Goal: Transaction & Acquisition: Book appointment/travel/reservation

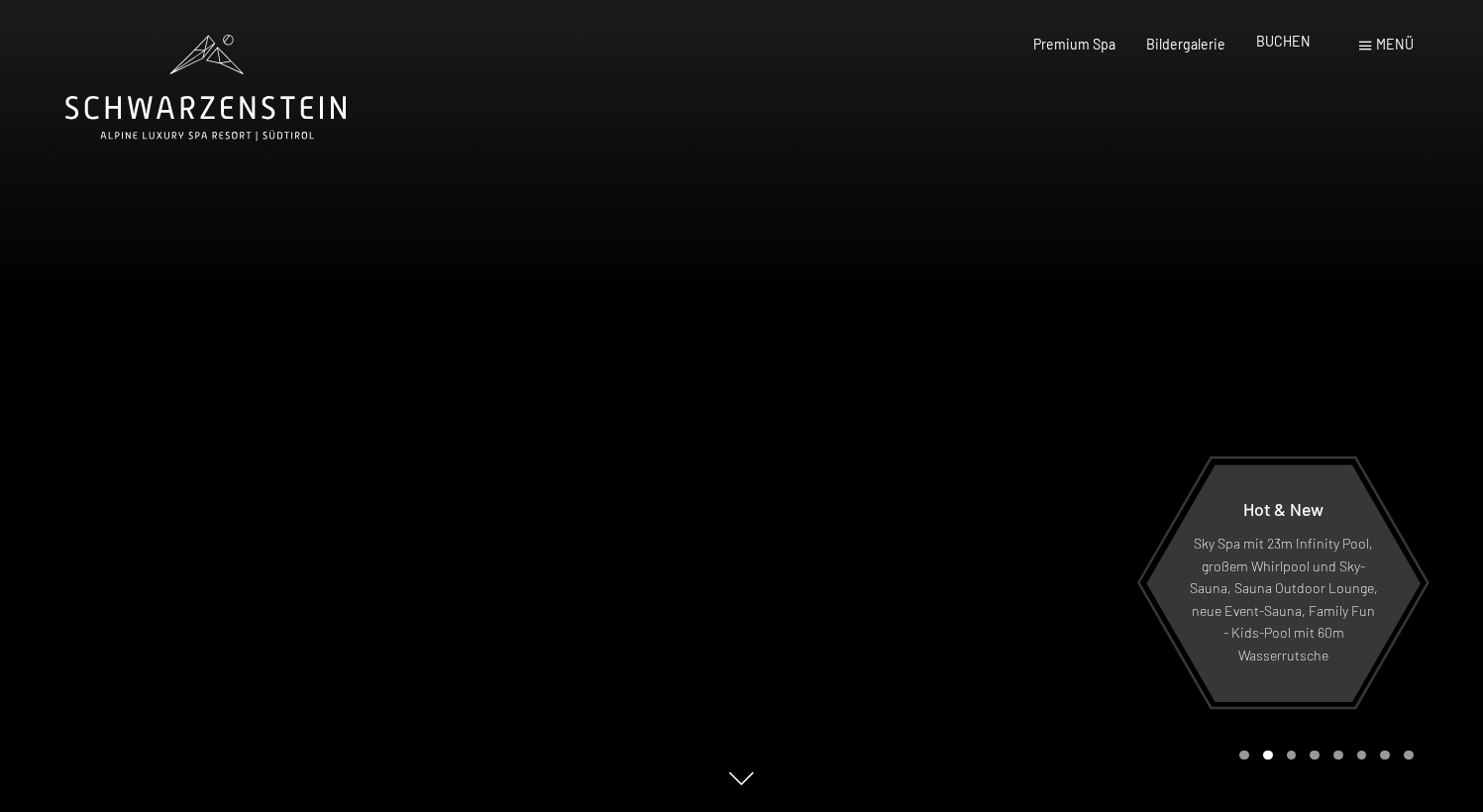
click at [1299, 37] on span "BUCHEN" at bounding box center [1283, 41] width 55 height 17
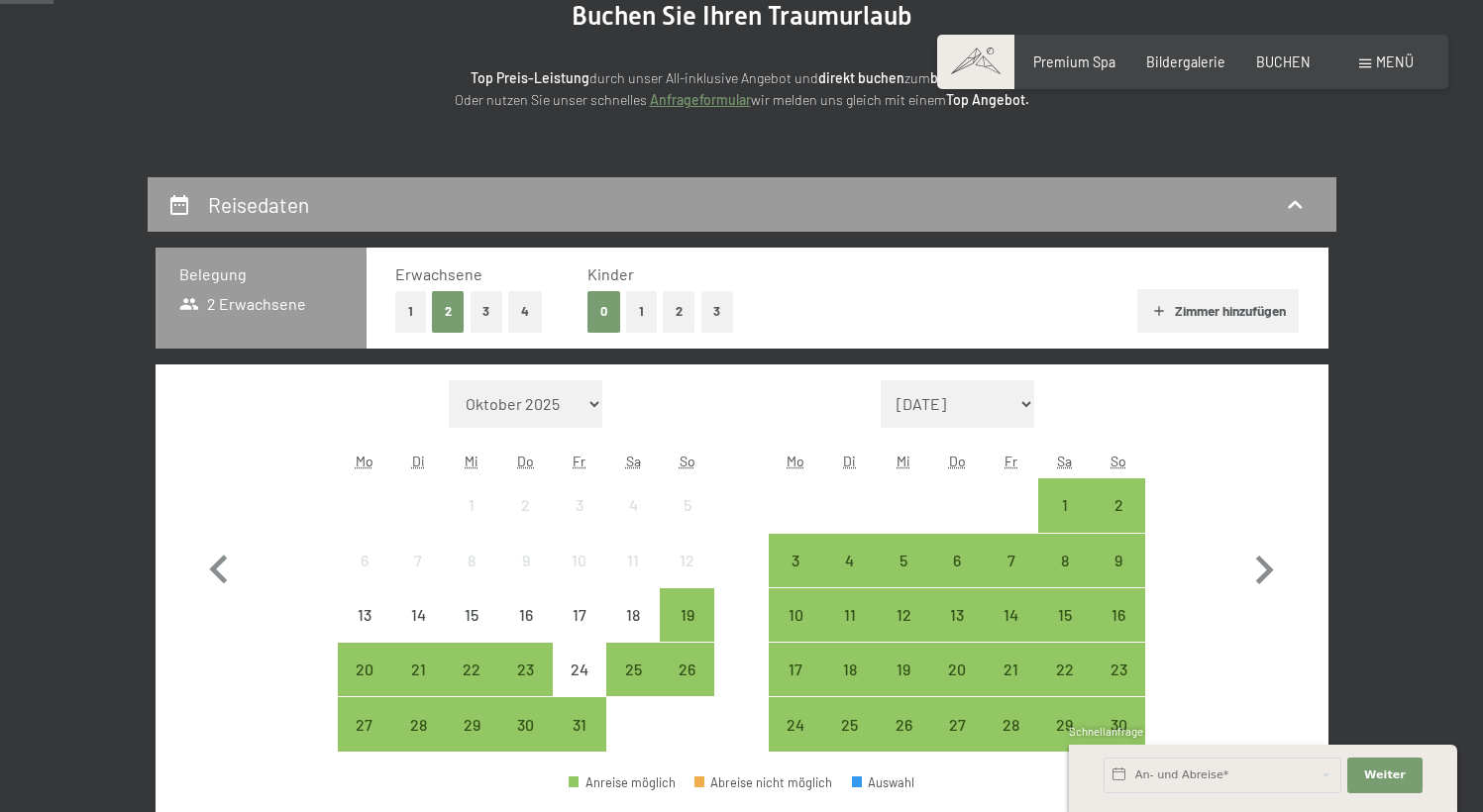
scroll to position [240, 0]
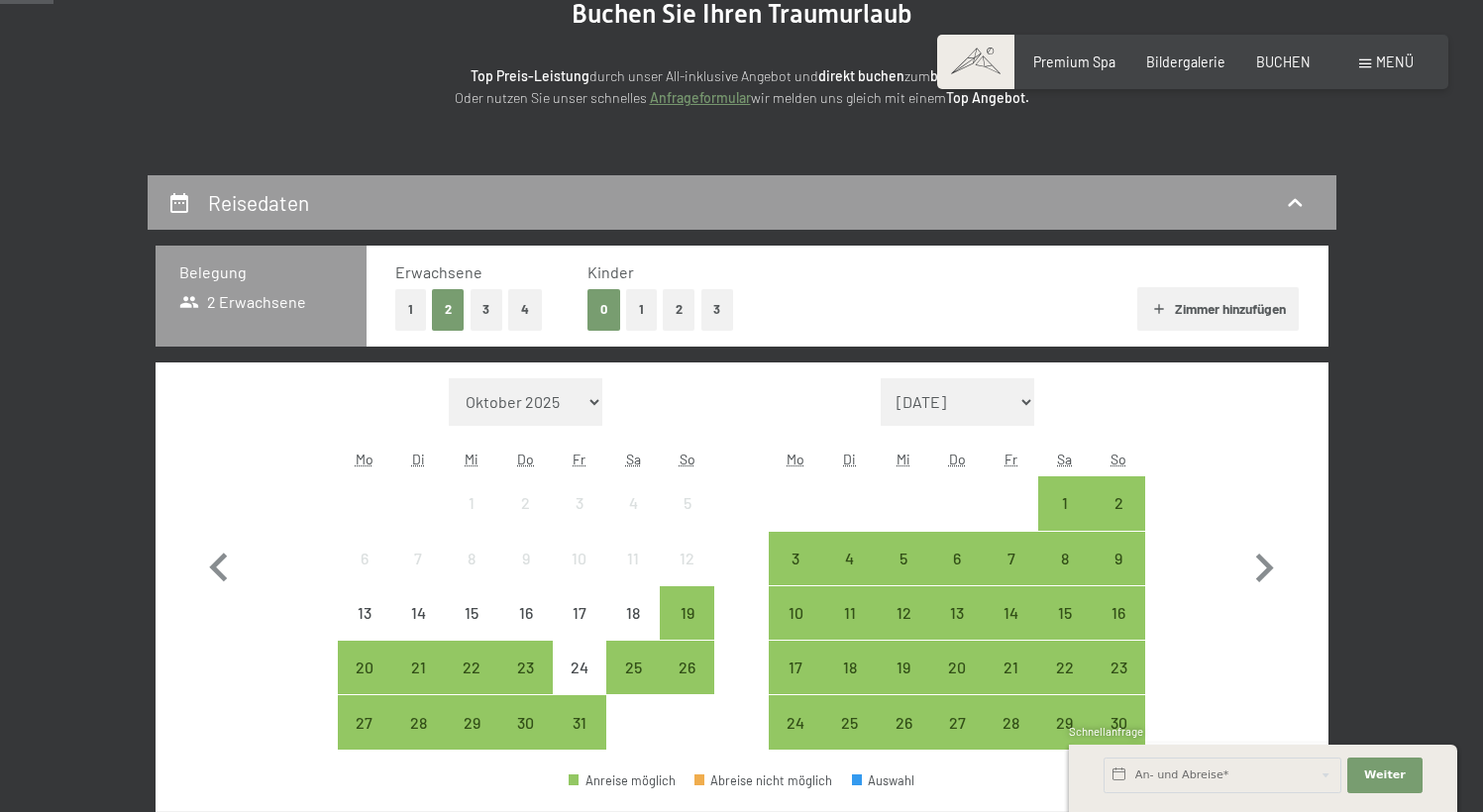
click at [643, 311] on button "1" at bounding box center [641, 309] width 31 height 41
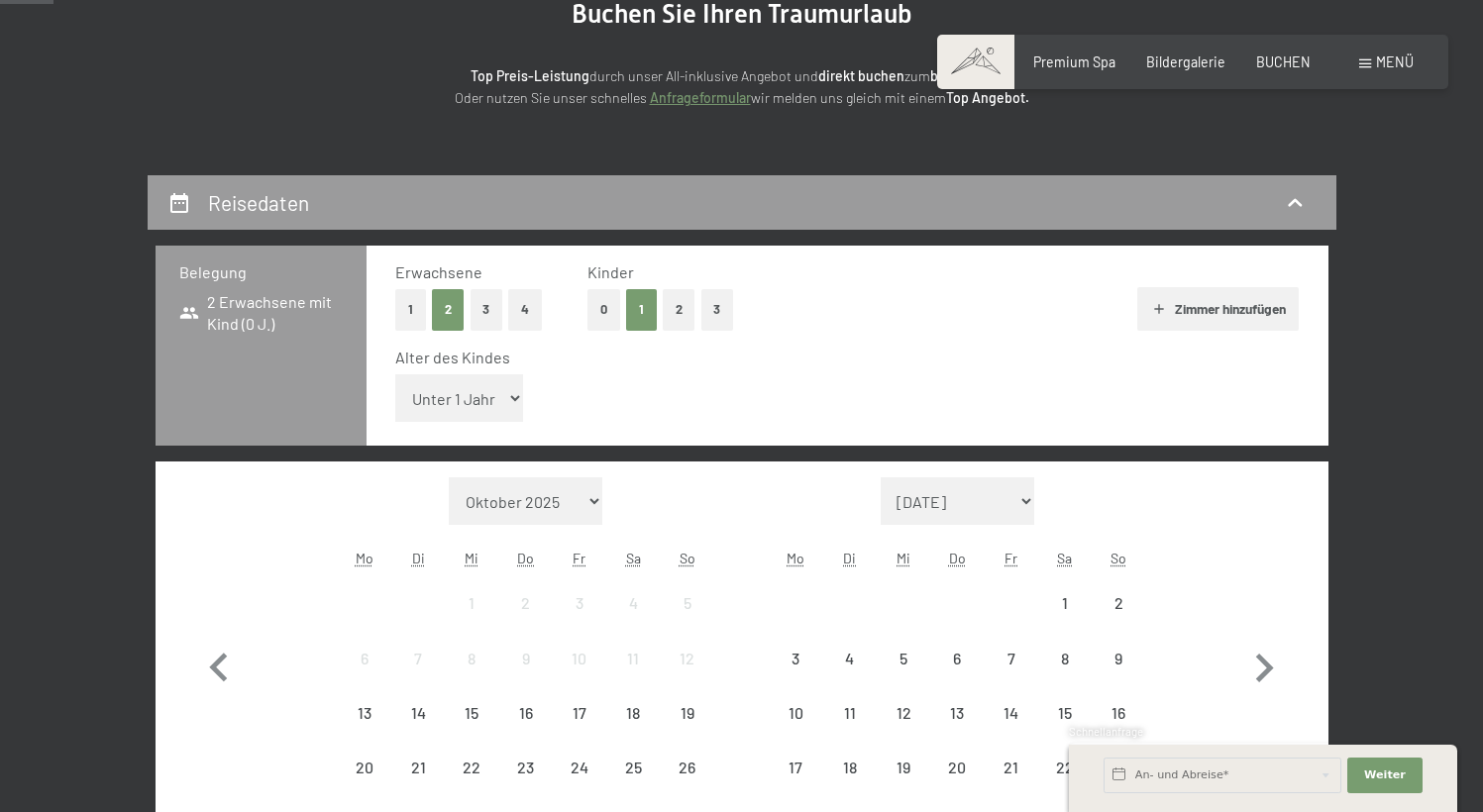
click at [465, 412] on select "Unter 1 Jahr 1 Jahr 2 Jahre 3 Jahre 4 Jahre 5 Jahre 6 Jahre 7 Jahre 8 Jahre 9 J…" at bounding box center [459, 398] width 129 height 48
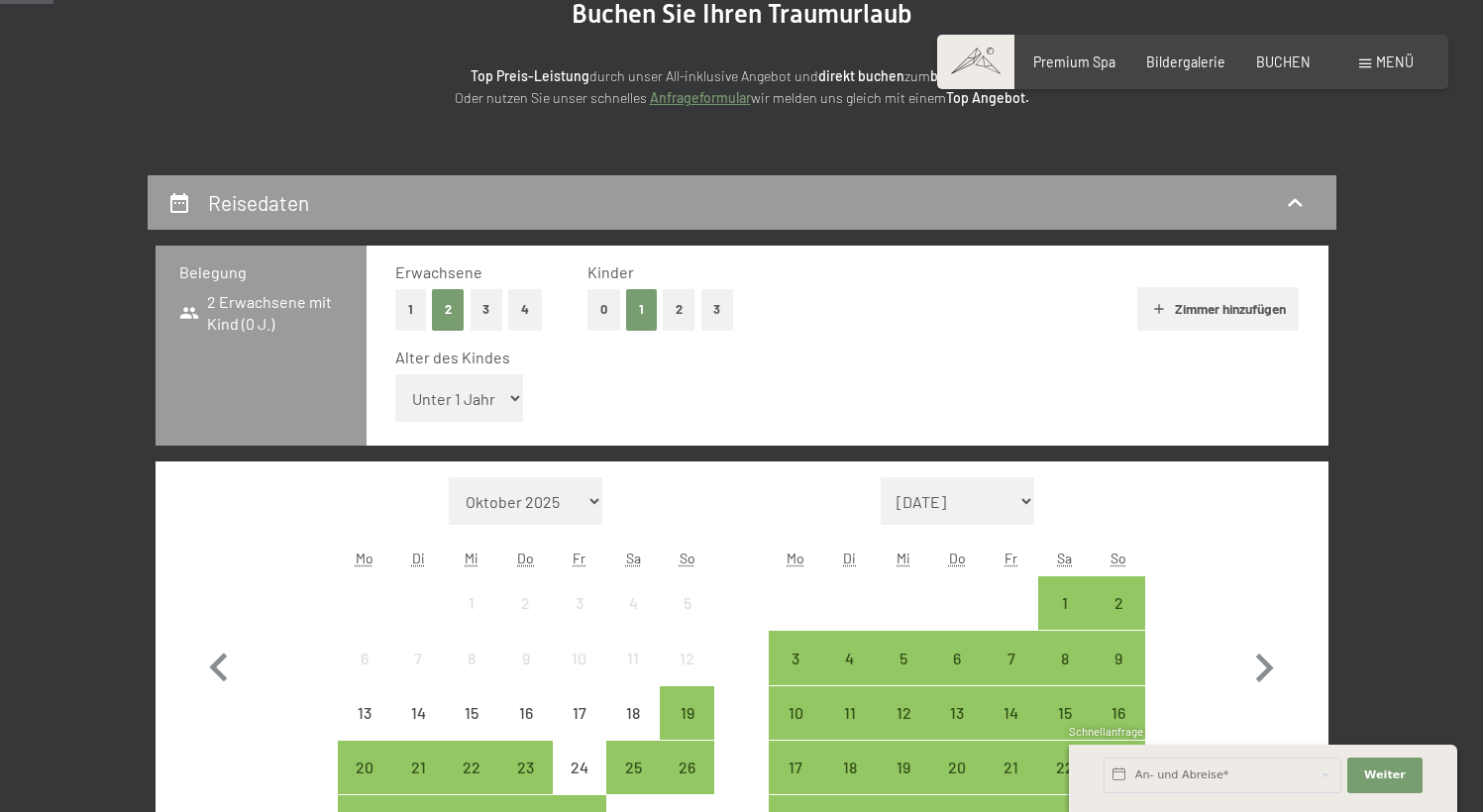
select select "9"
click at [395, 374] on select "Unter 1 Jahr 1 Jahr 2 Jahre 3 Jahre 4 Jahre 5 Jahre 6 Jahre 7 Jahre 8 Jahre 9 J…" at bounding box center [459, 398] width 129 height 48
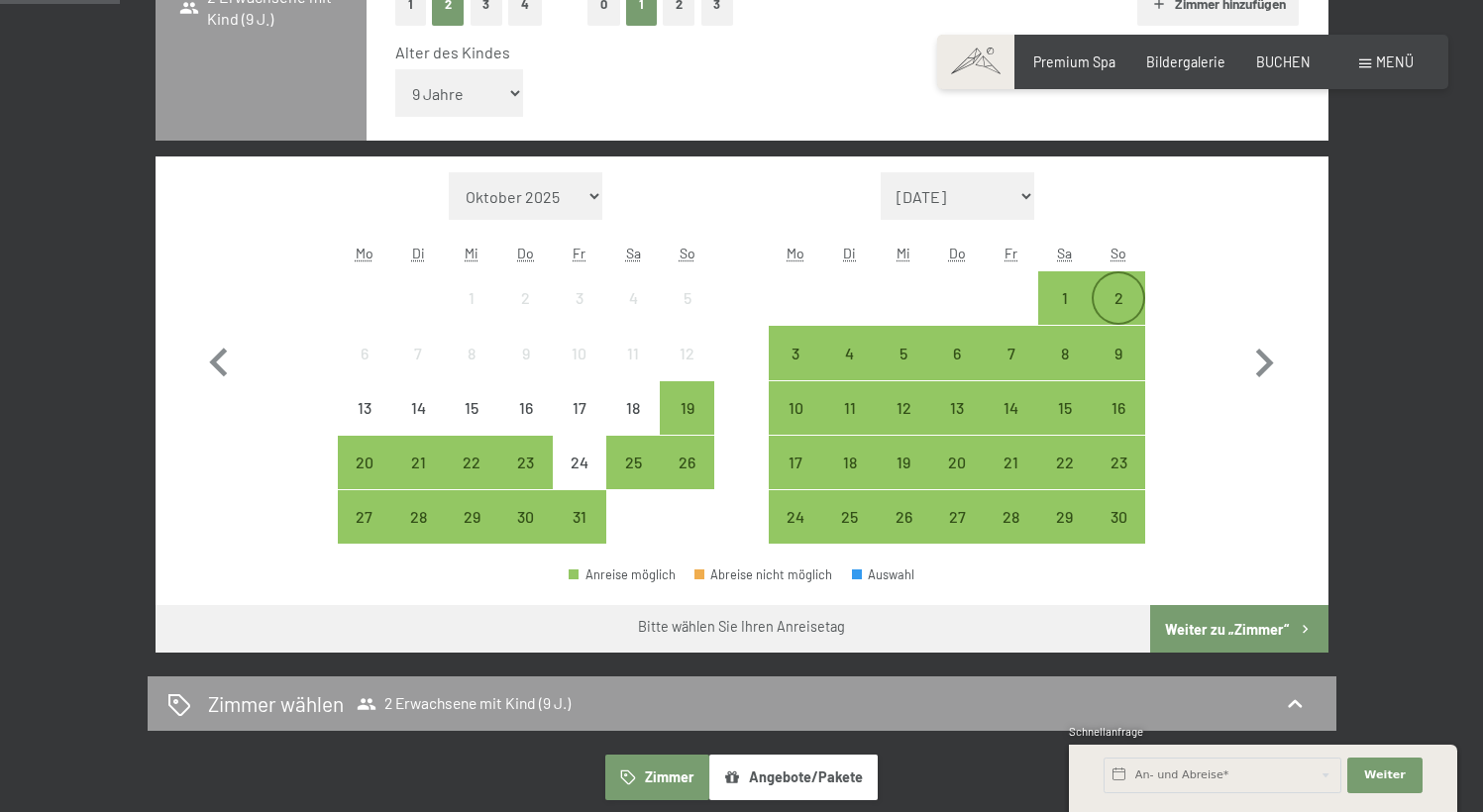
scroll to position [545, 0]
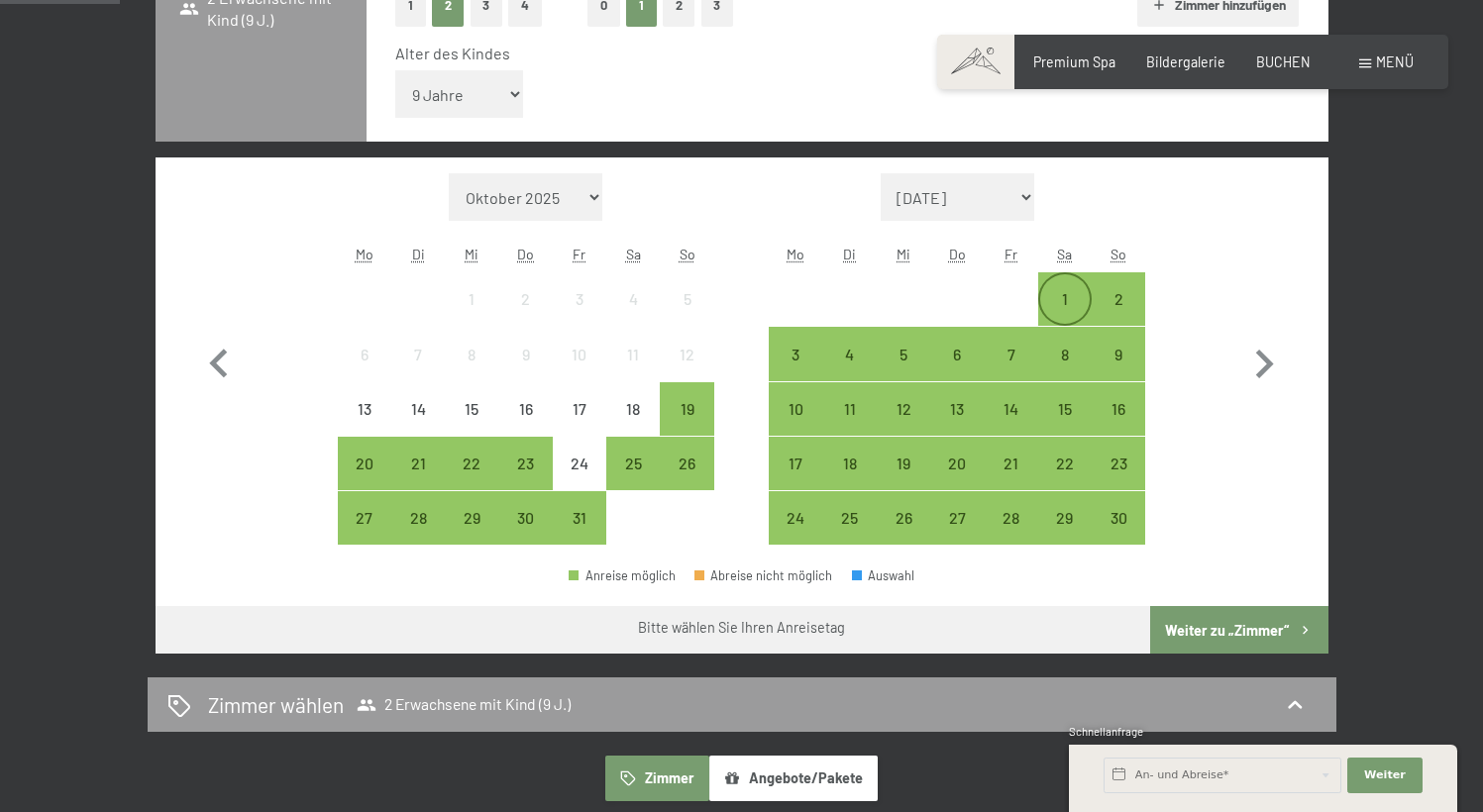
click at [1061, 291] on div "1" at bounding box center [1065, 316] width 50 height 50
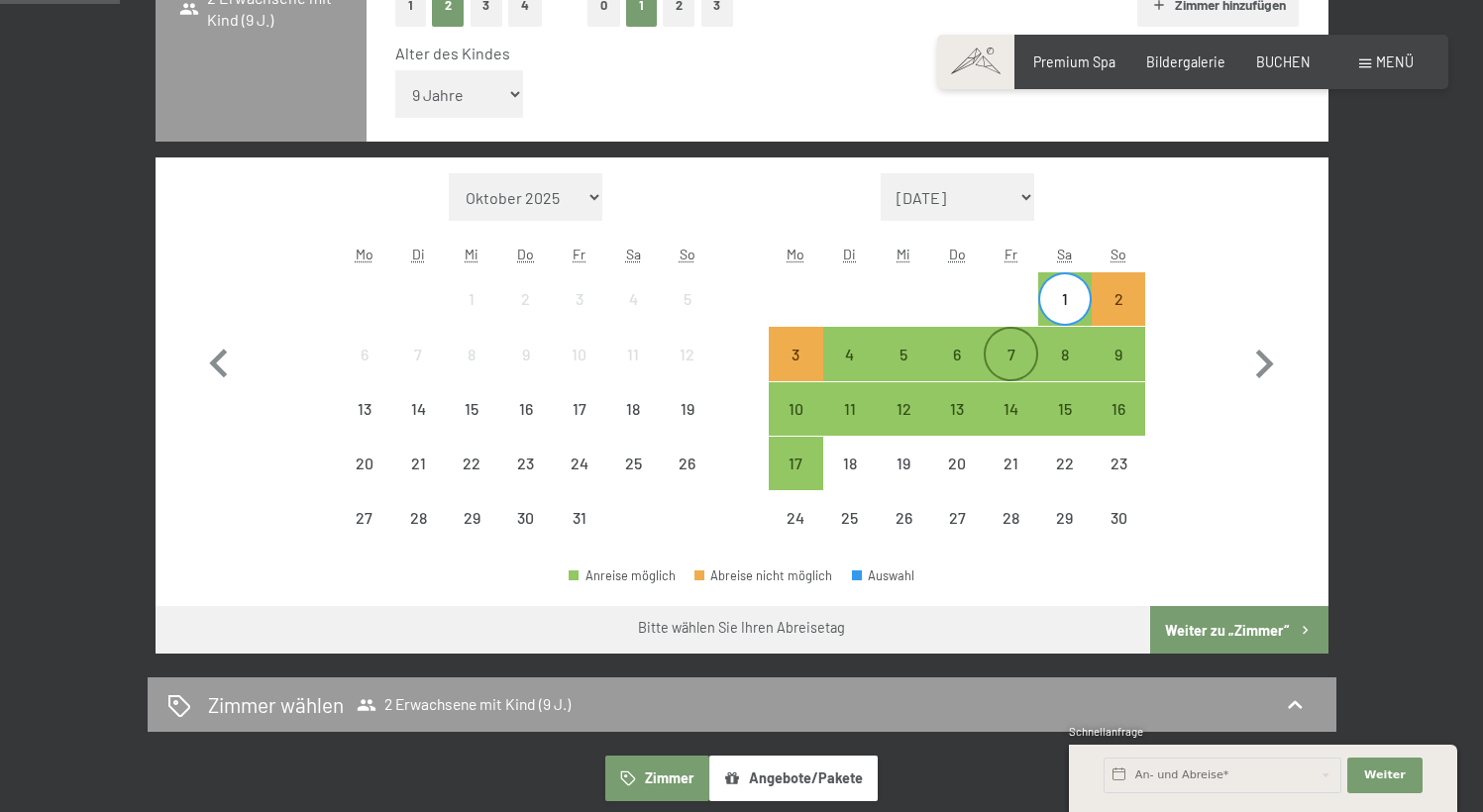
click at [997, 360] on div "7" at bounding box center [1011, 371] width 50 height 50
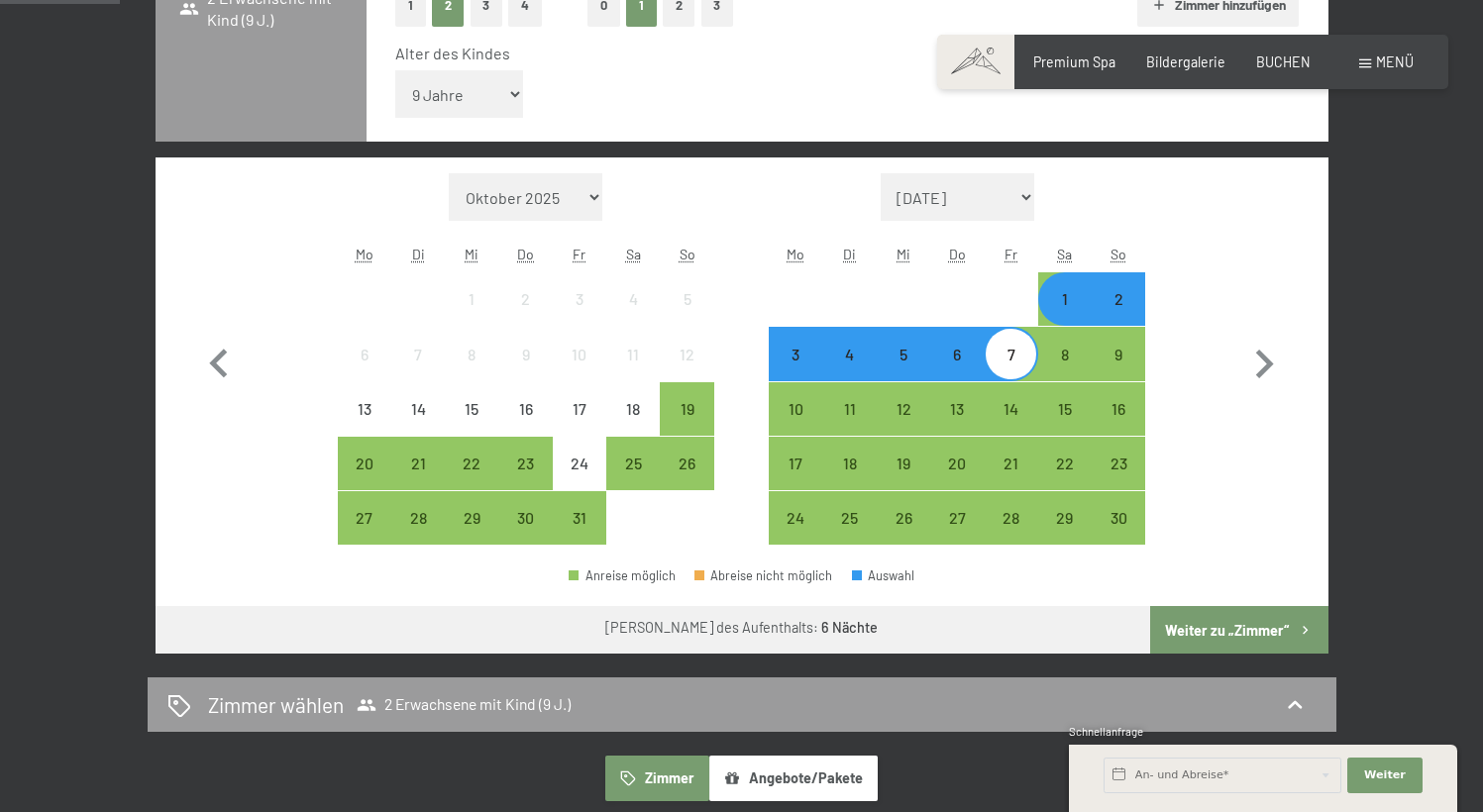
click at [1241, 641] on button "Weiter zu „Zimmer“" at bounding box center [1238, 630] width 178 height 48
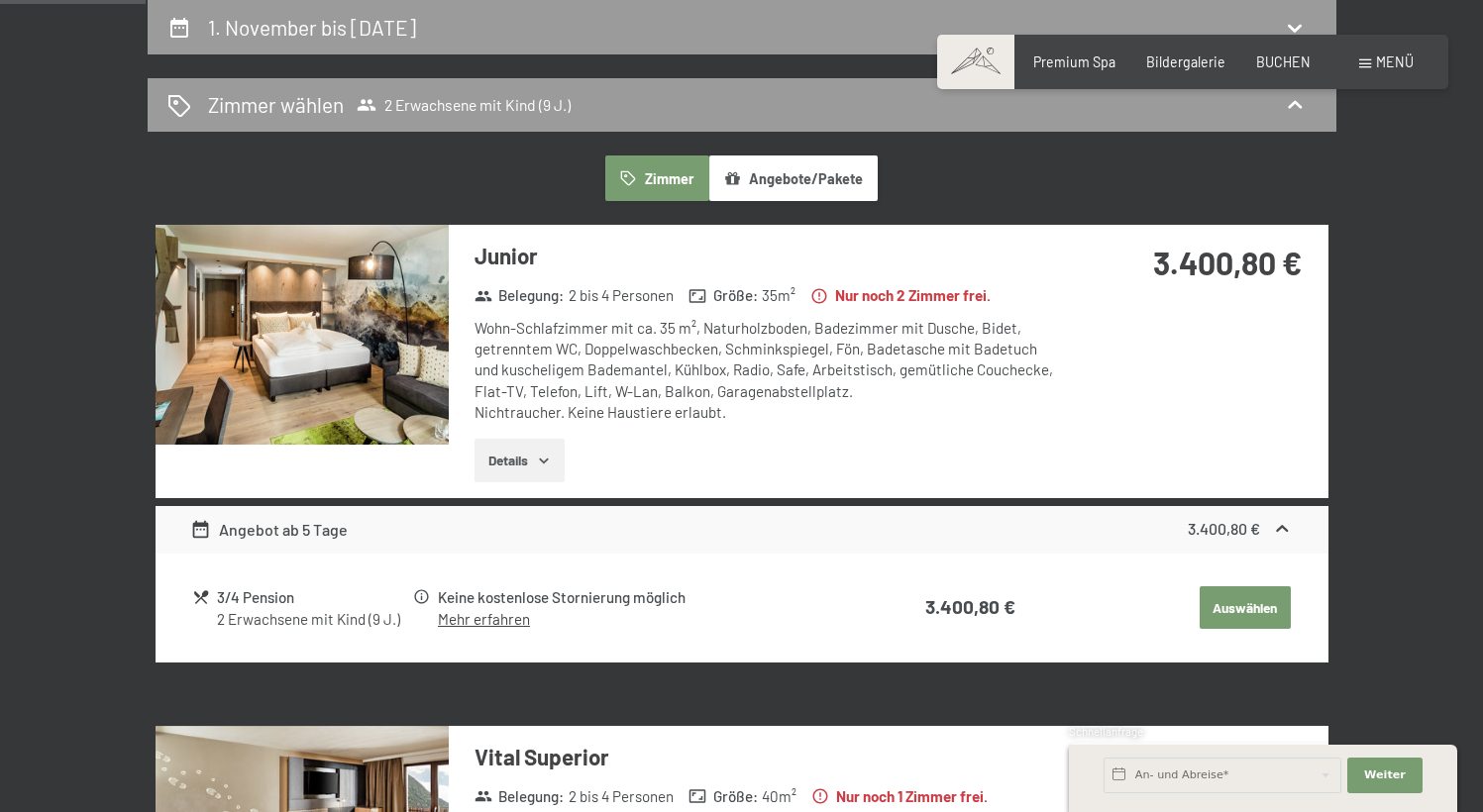
click at [525, 459] on button "Details" at bounding box center [519, 461] width 90 height 44
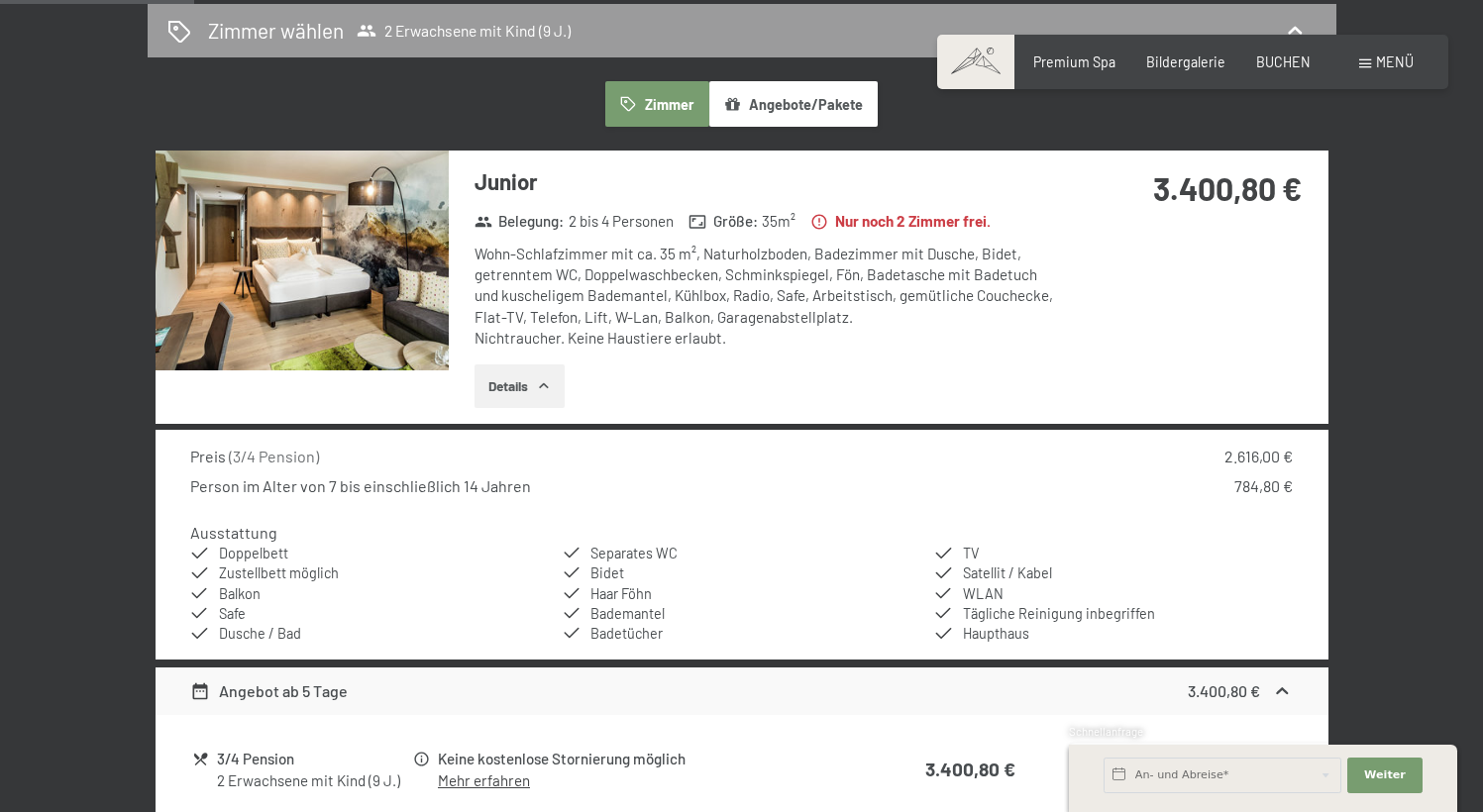
scroll to position [489, 0]
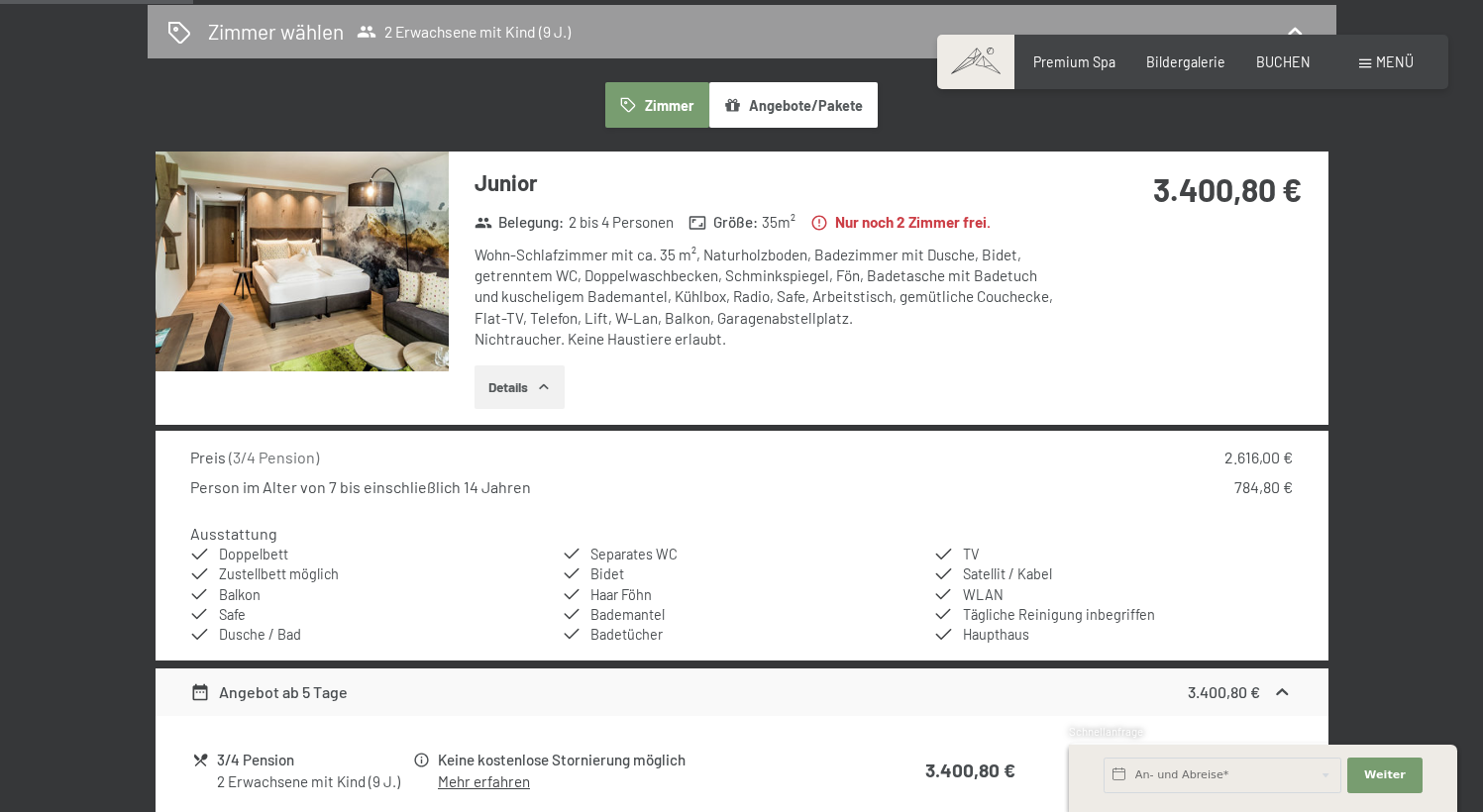
click at [283, 285] on img at bounding box center [302, 261] width 293 height 219
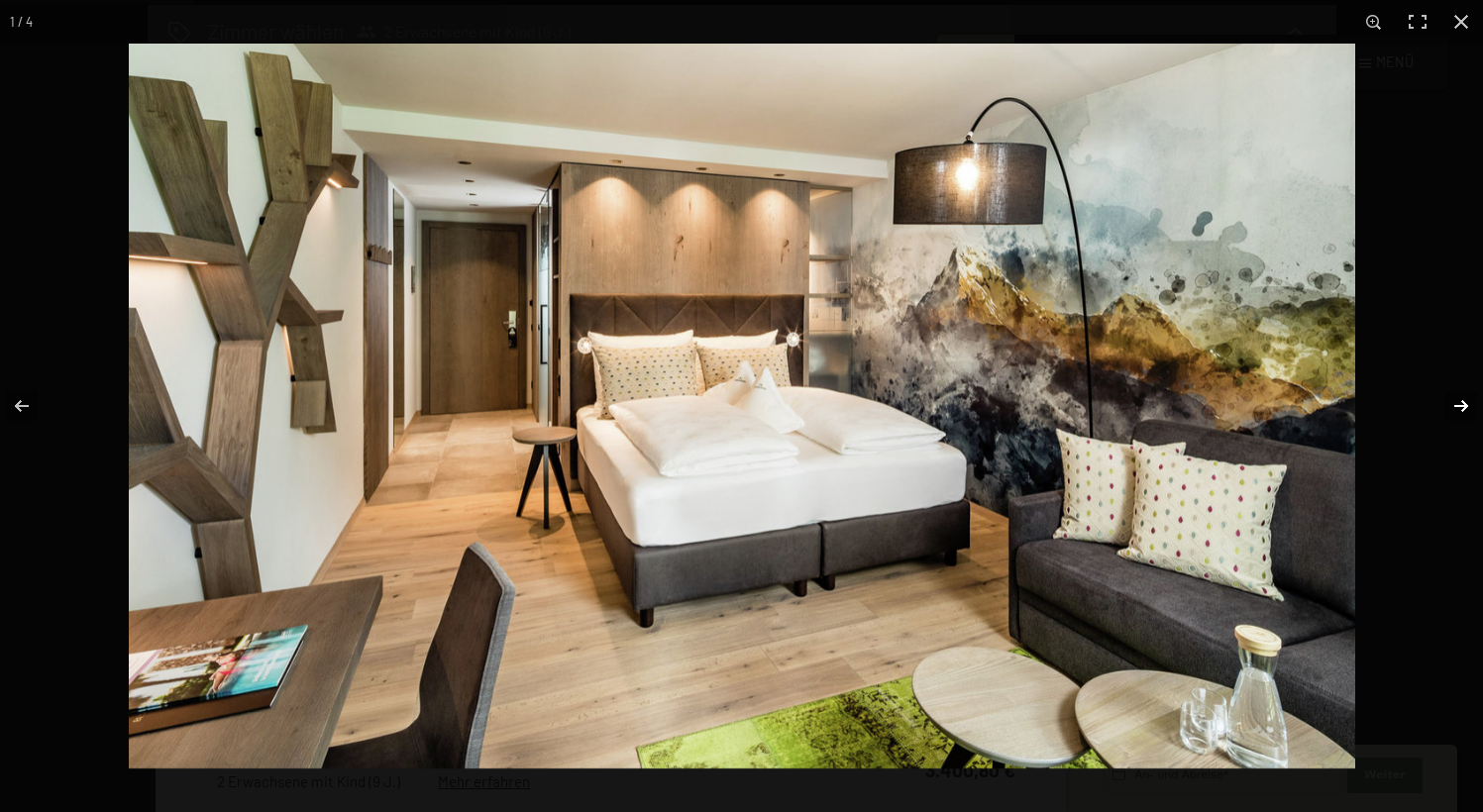
click at [1457, 411] on button "button" at bounding box center [1448, 405] width 69 height 99
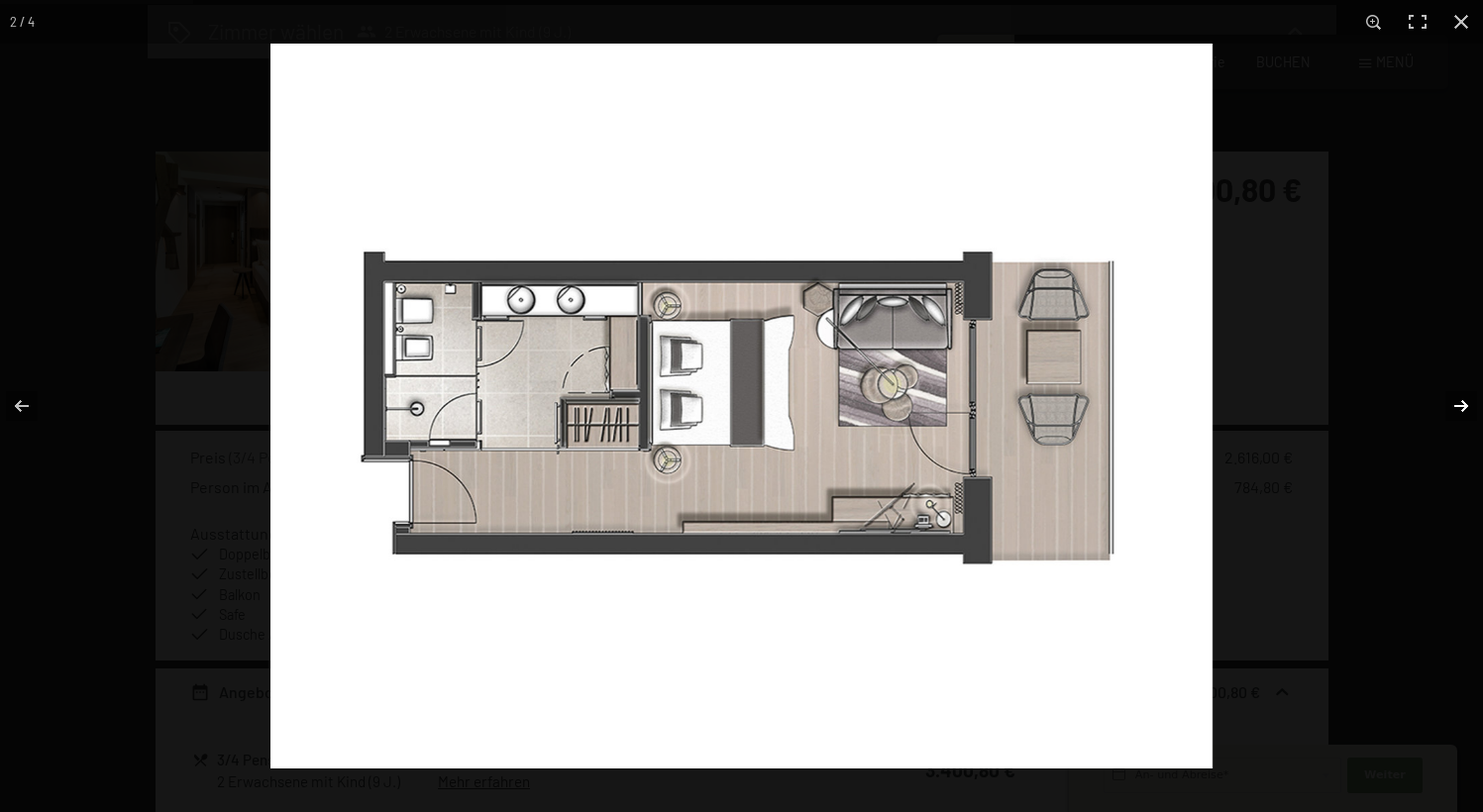
click at [1457, 411] on button "button" at bounding box center [1448, 405] width 69 height 99
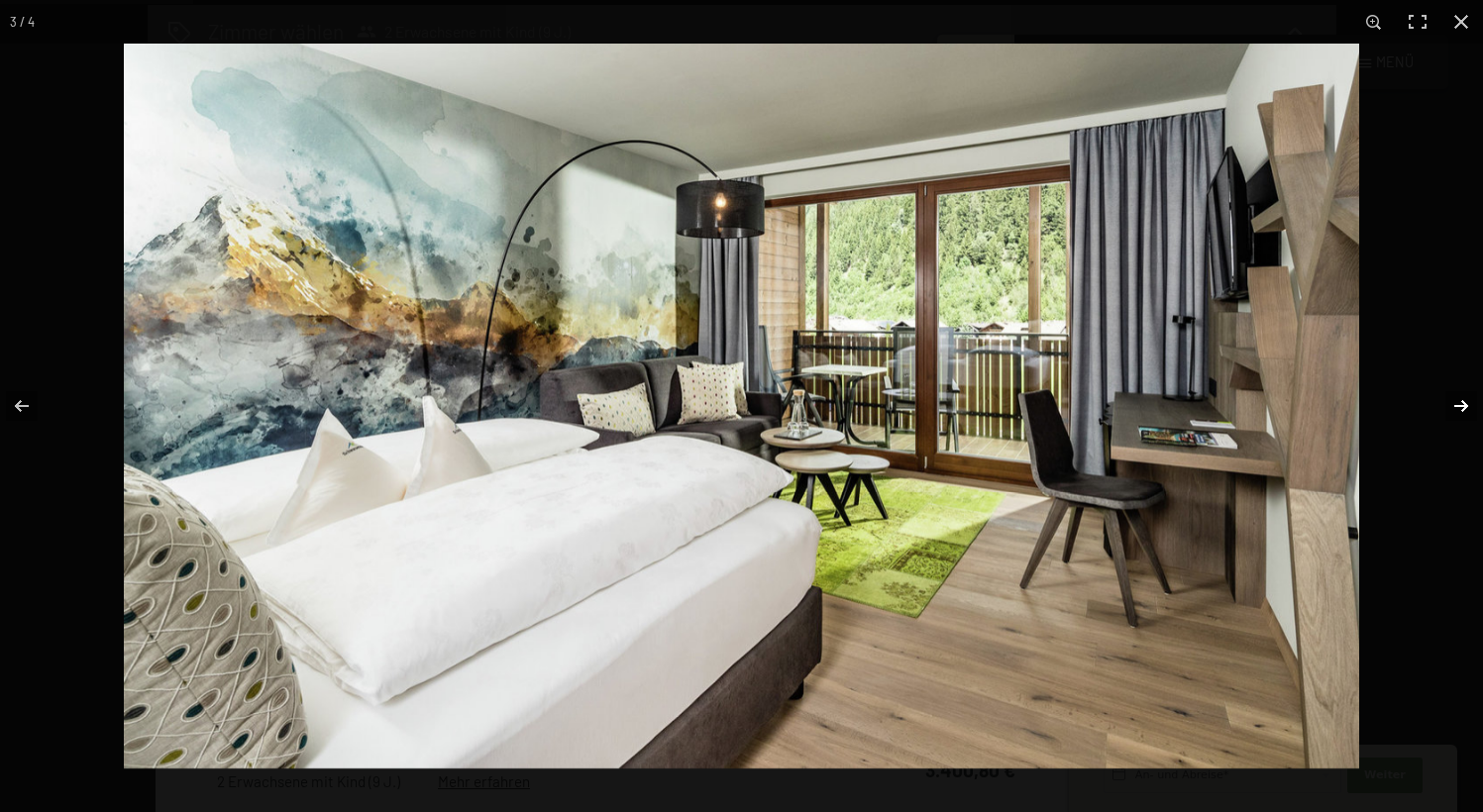
click at [1457, 411] on button "button" at bounding box center [1448, 405] width 69 height 99
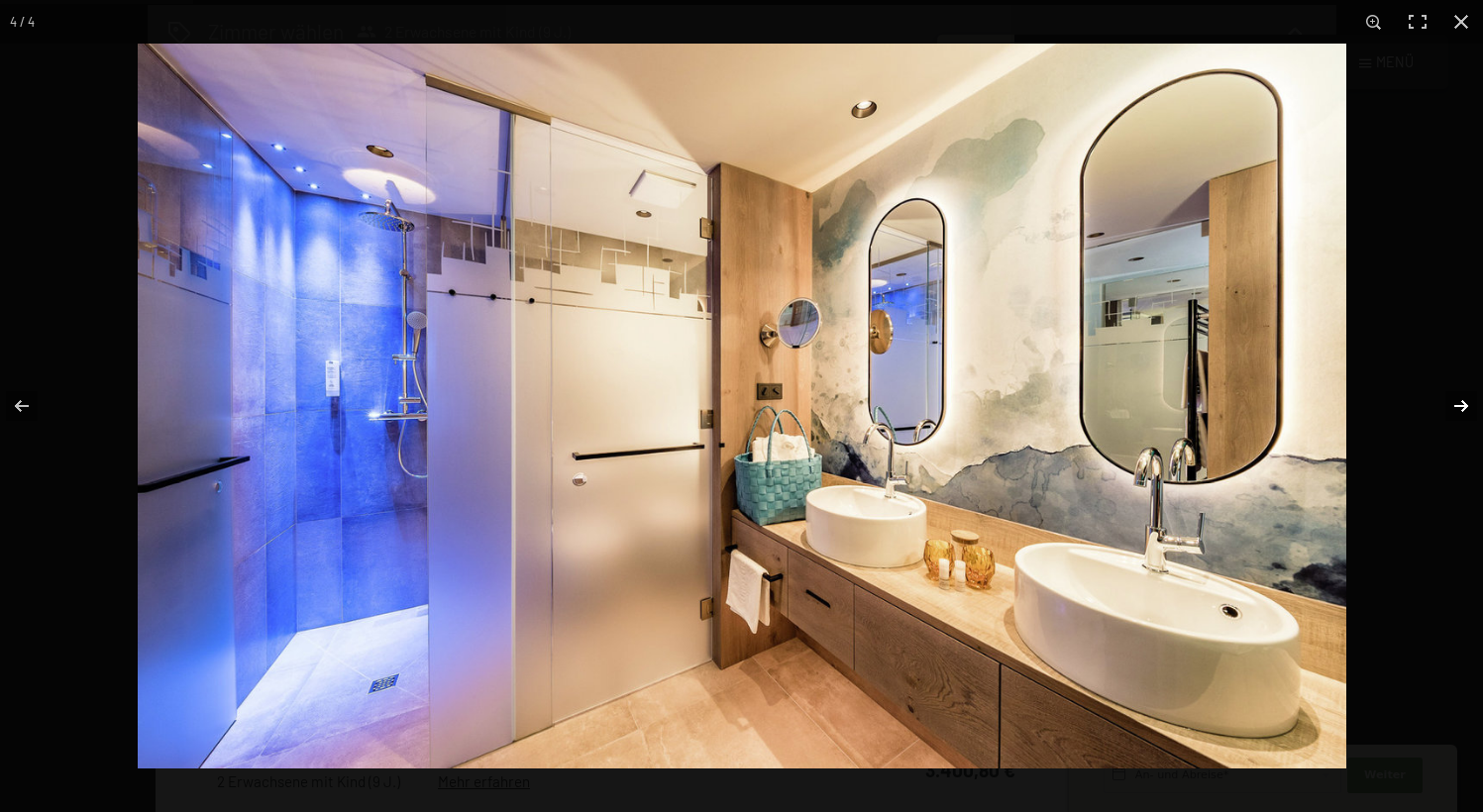
click at [1457, 411] on button "button" at bounding box center [1448, 405] width 69 height 99
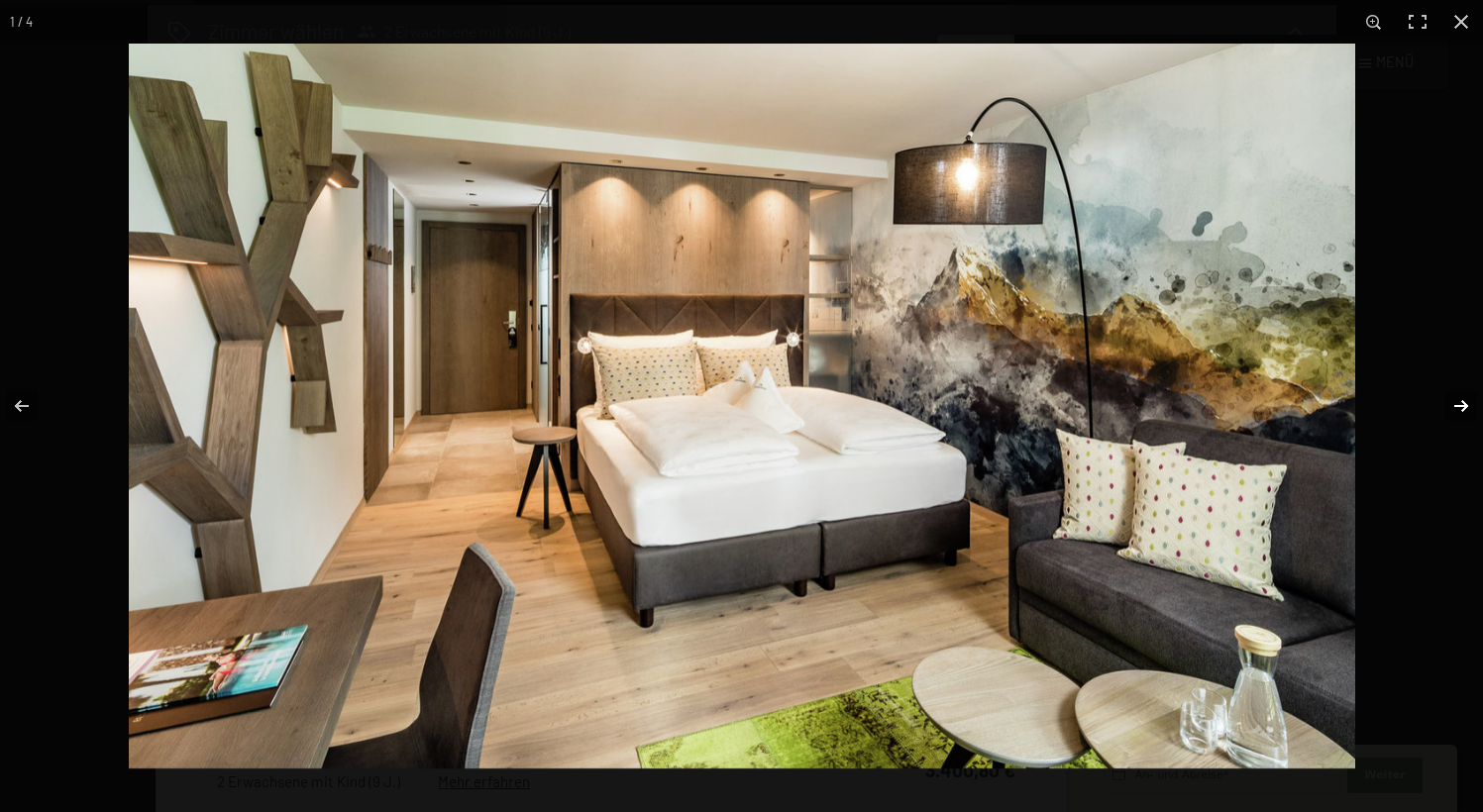
click at [1457, 411] on button "button" at bounding box center [1448, 405] width 69 height 99
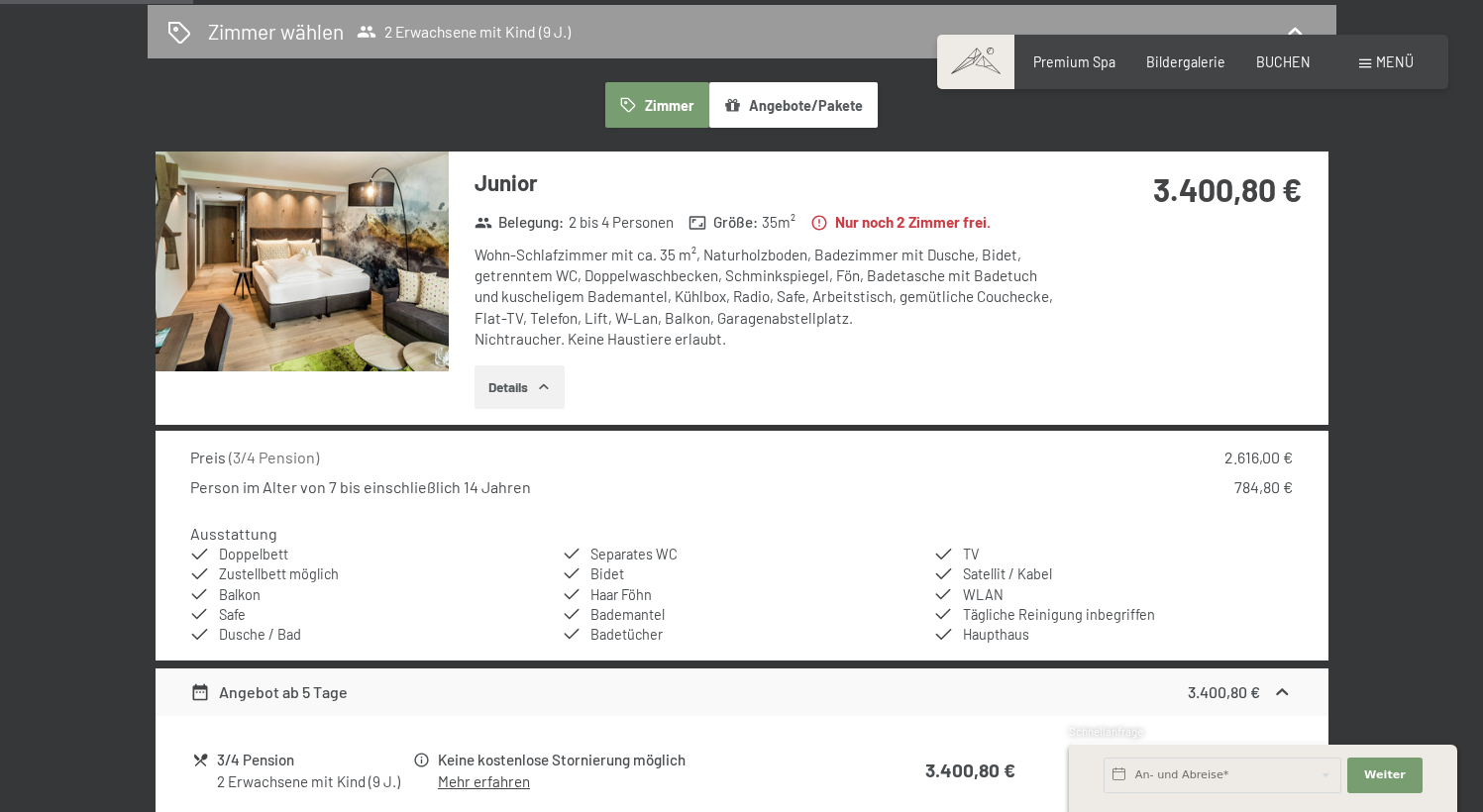
click at [0, 0] on button "button" at bounding box center [0, 0] width 0 height 0
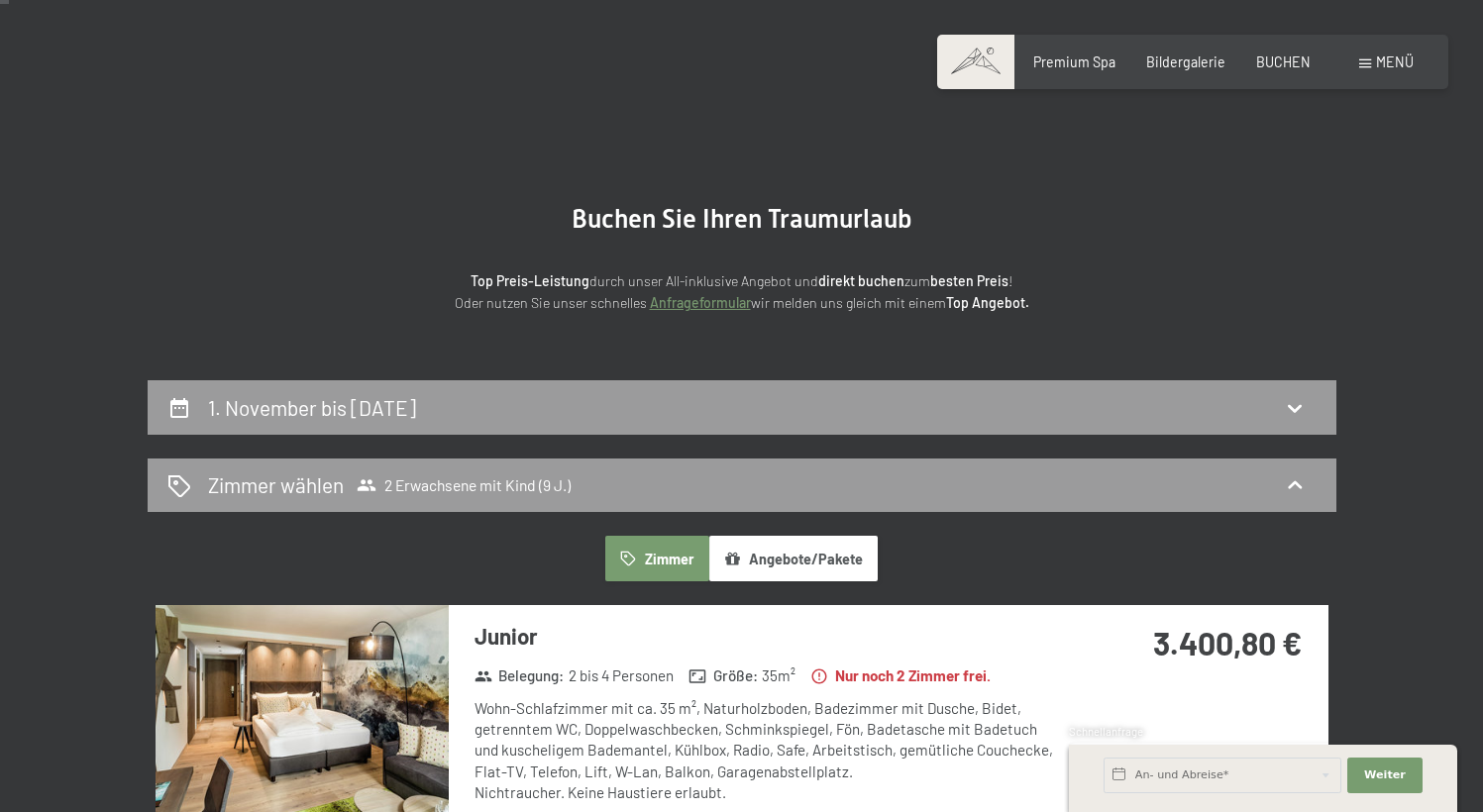
scroll to position [56, 0]
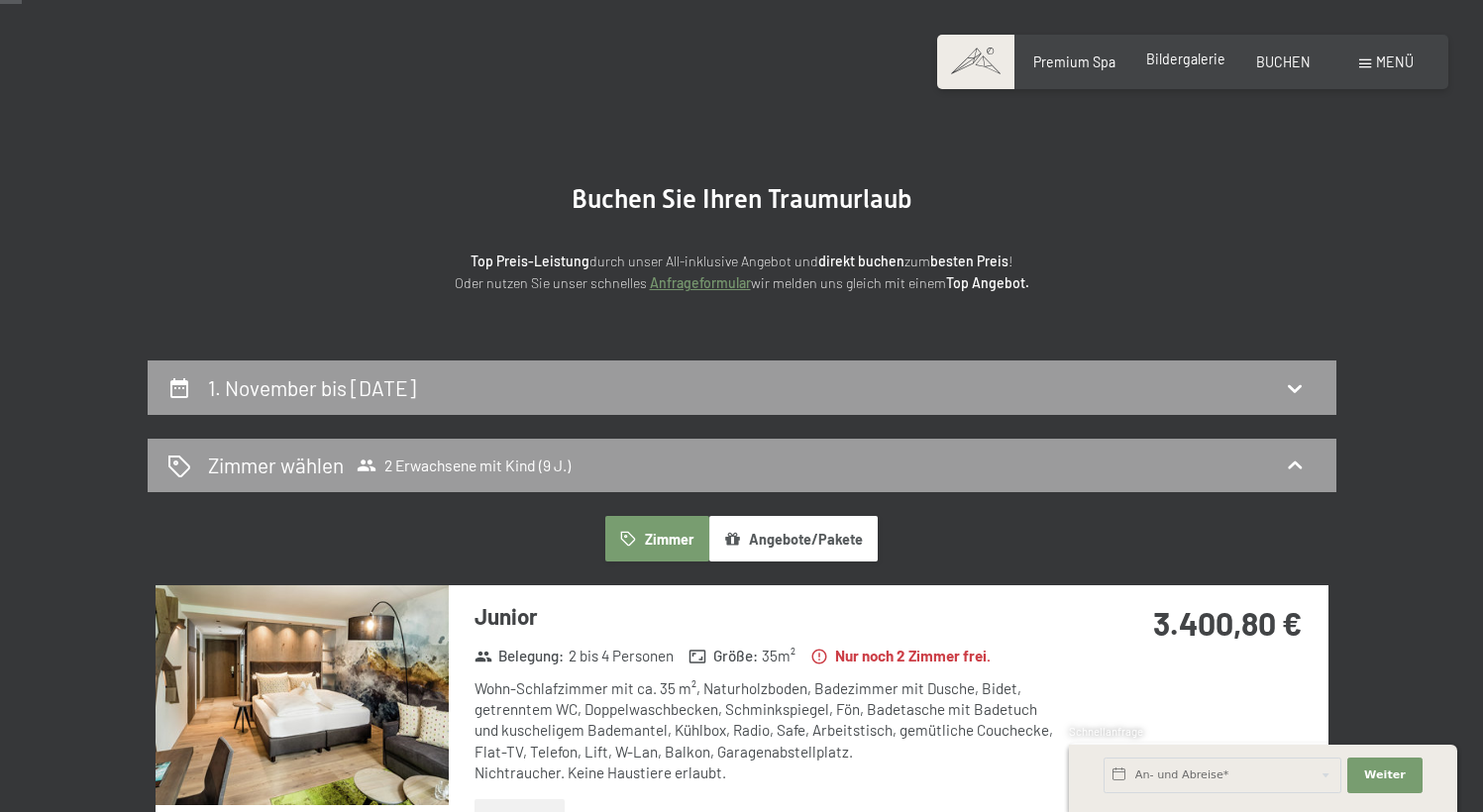
click at [1165, 59] on span "Bildergalerie" at bounding box center [1186, 59] width 79 height 17
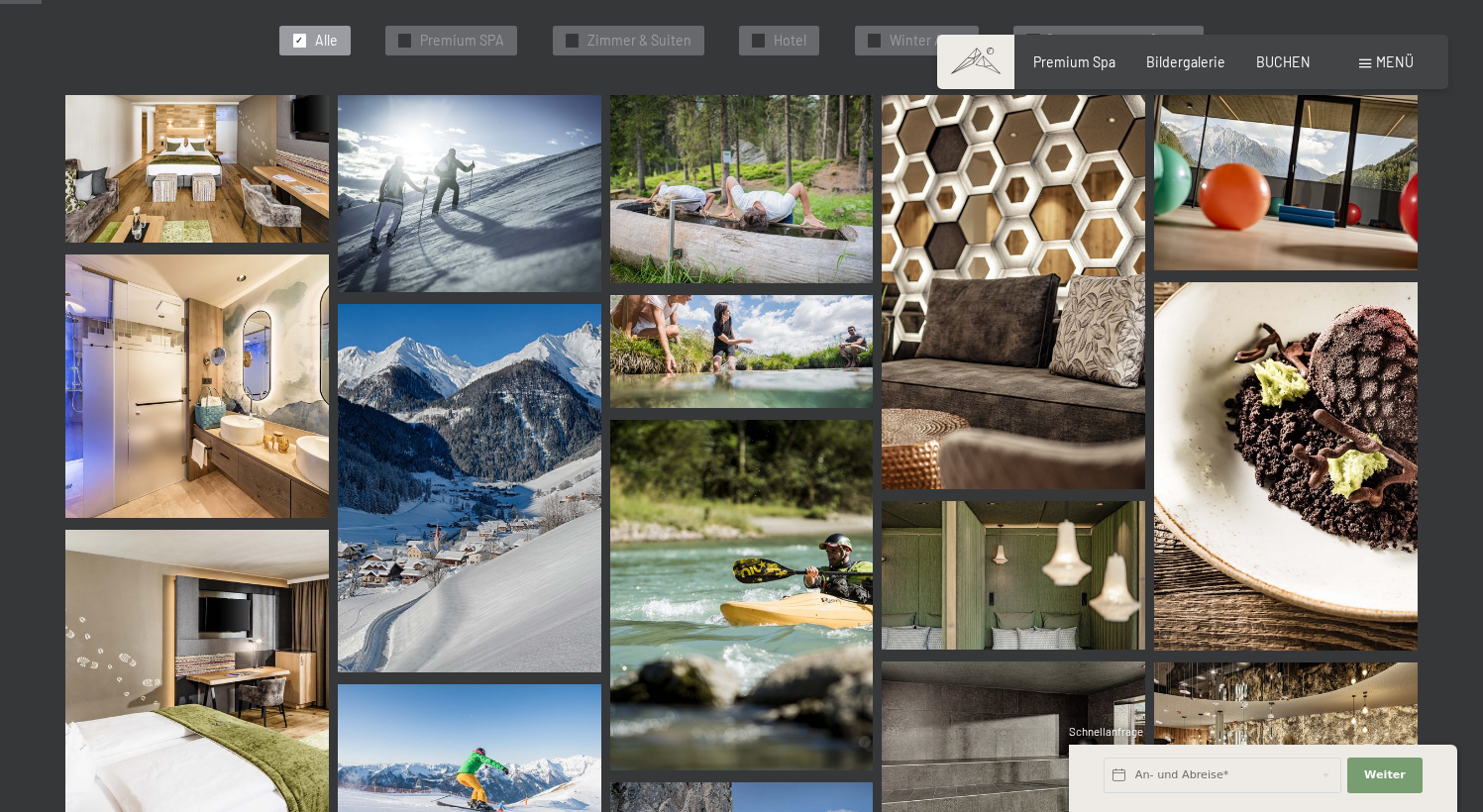
scroll to position [579, 0]
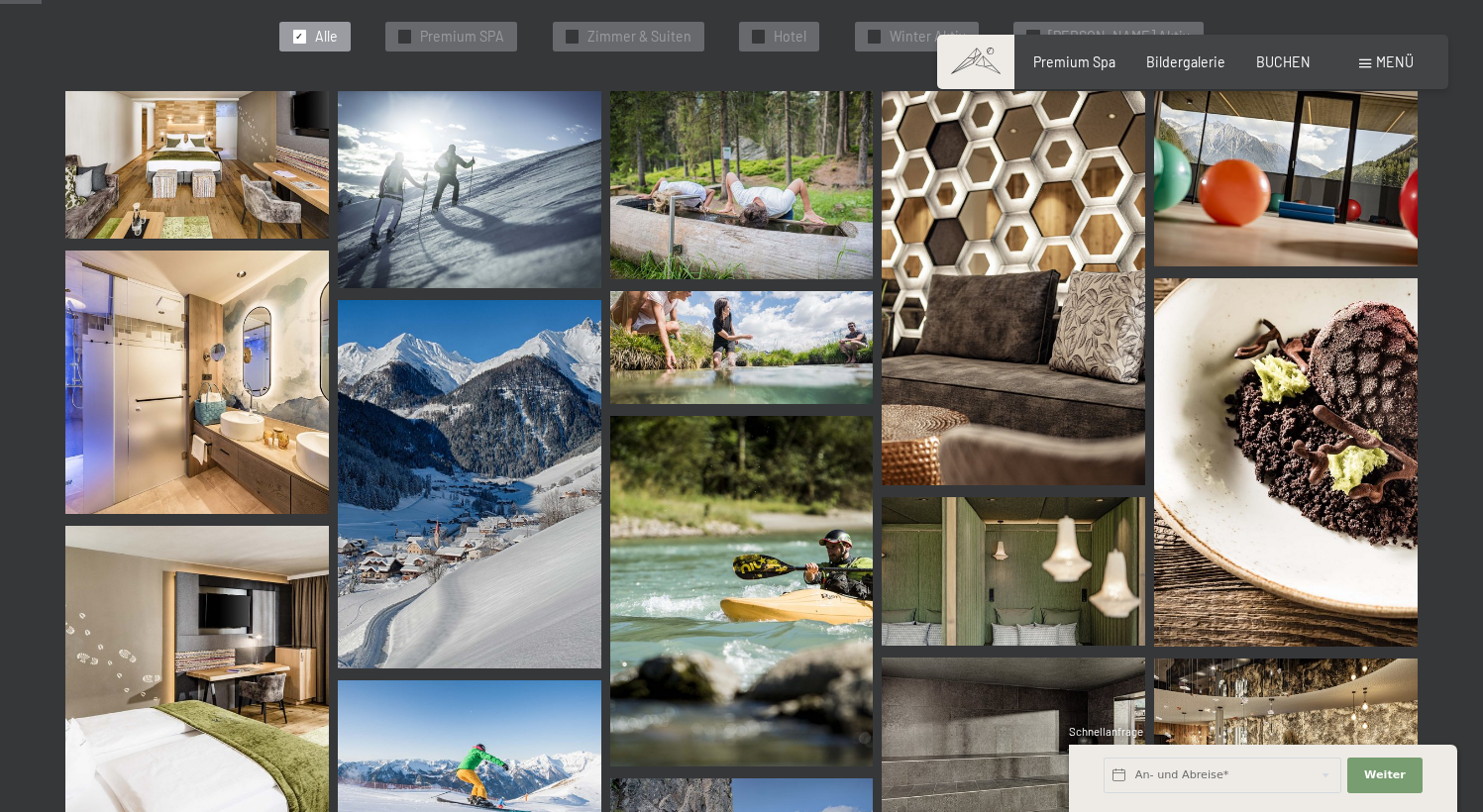
click at [111, 154] on img at bounding box center [198, 165] width 263 height 149
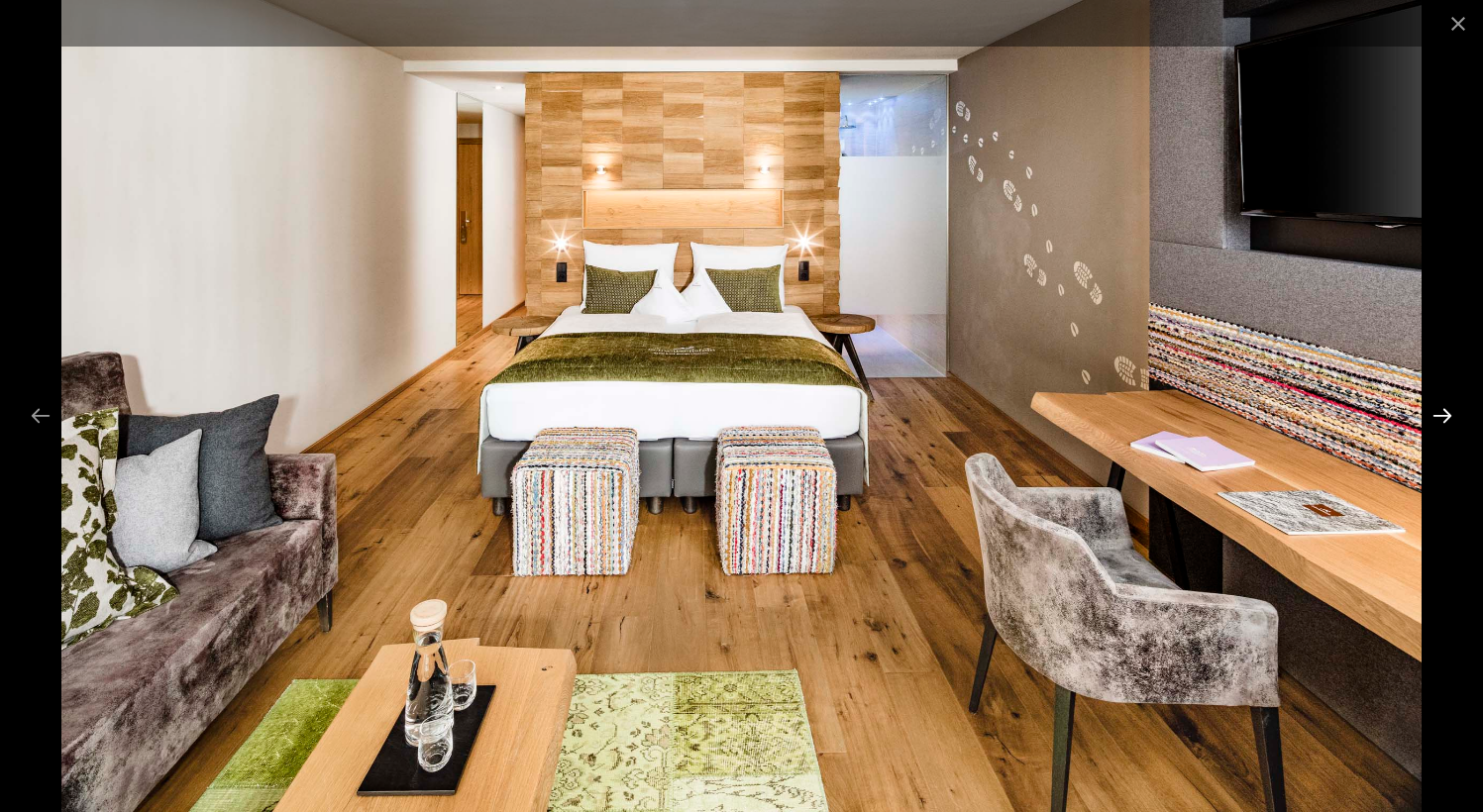
click at [1440, 410] on button "Next slide" at bounding box center [1442, 415] width 42 height 39
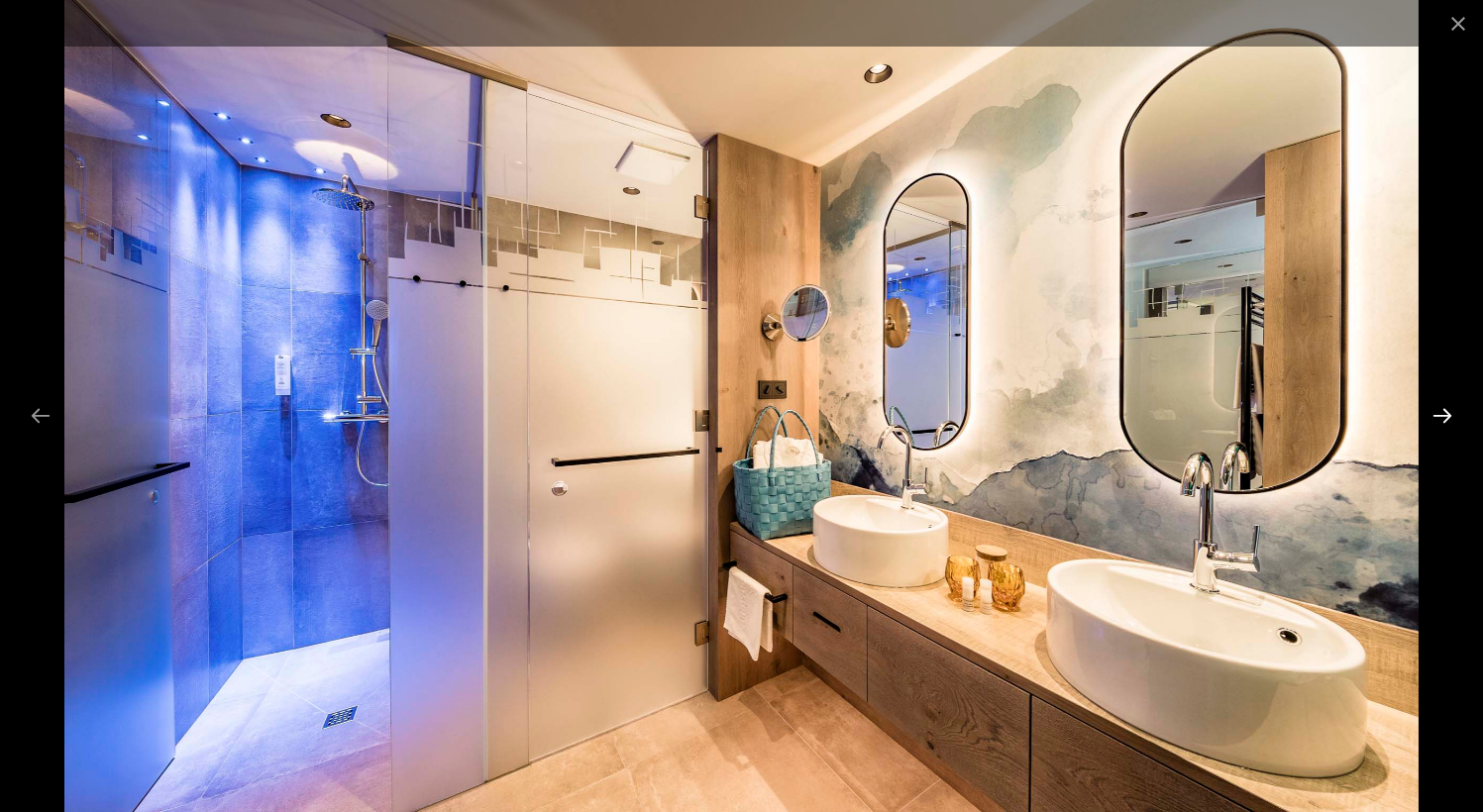
click at [1440, 410] on button "Next slide" at bounding box center [1442, 415] width 42 height 39
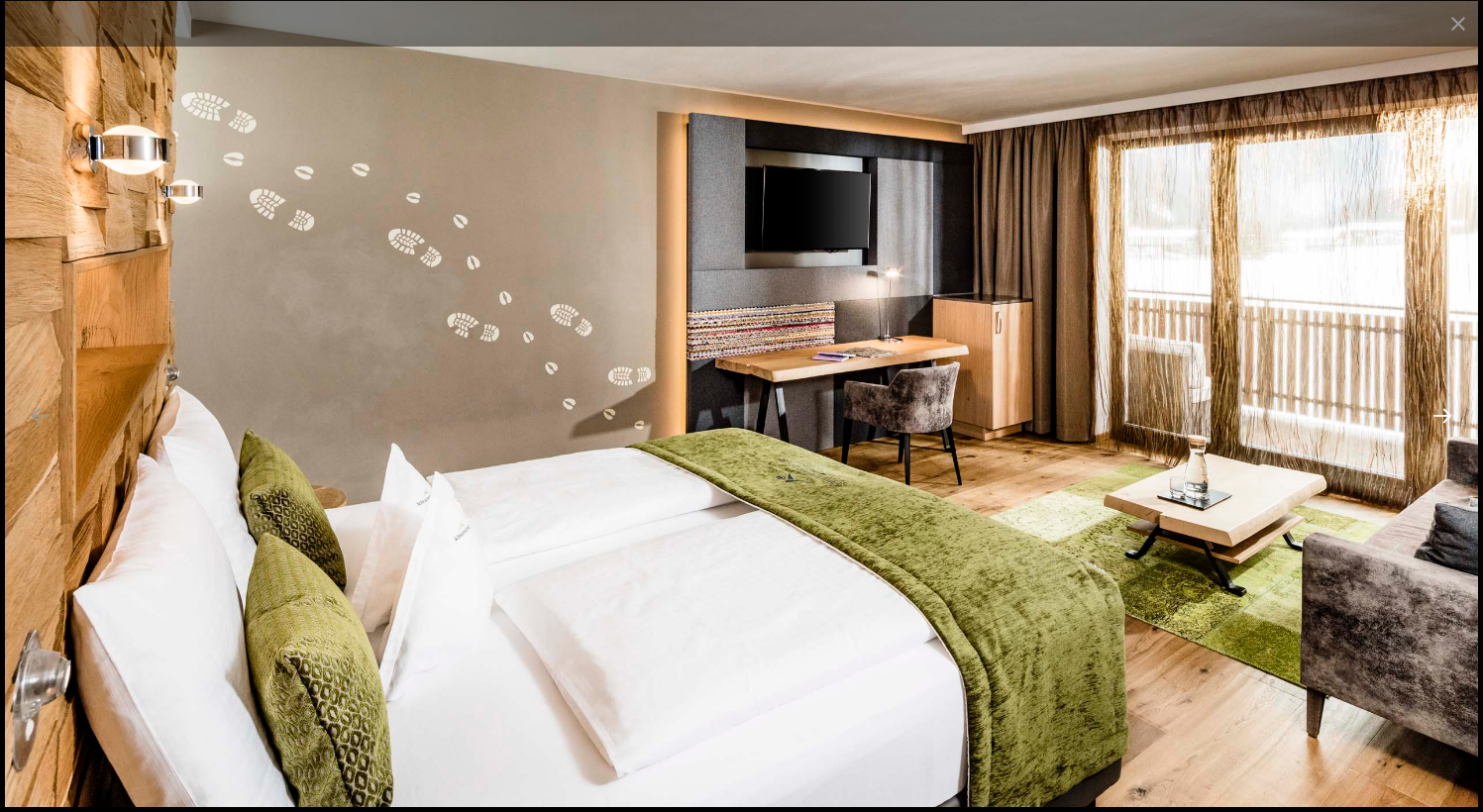
click at [1440, 410] on button "Next slide" at bounding box center [1442, 415] width 42 height 39
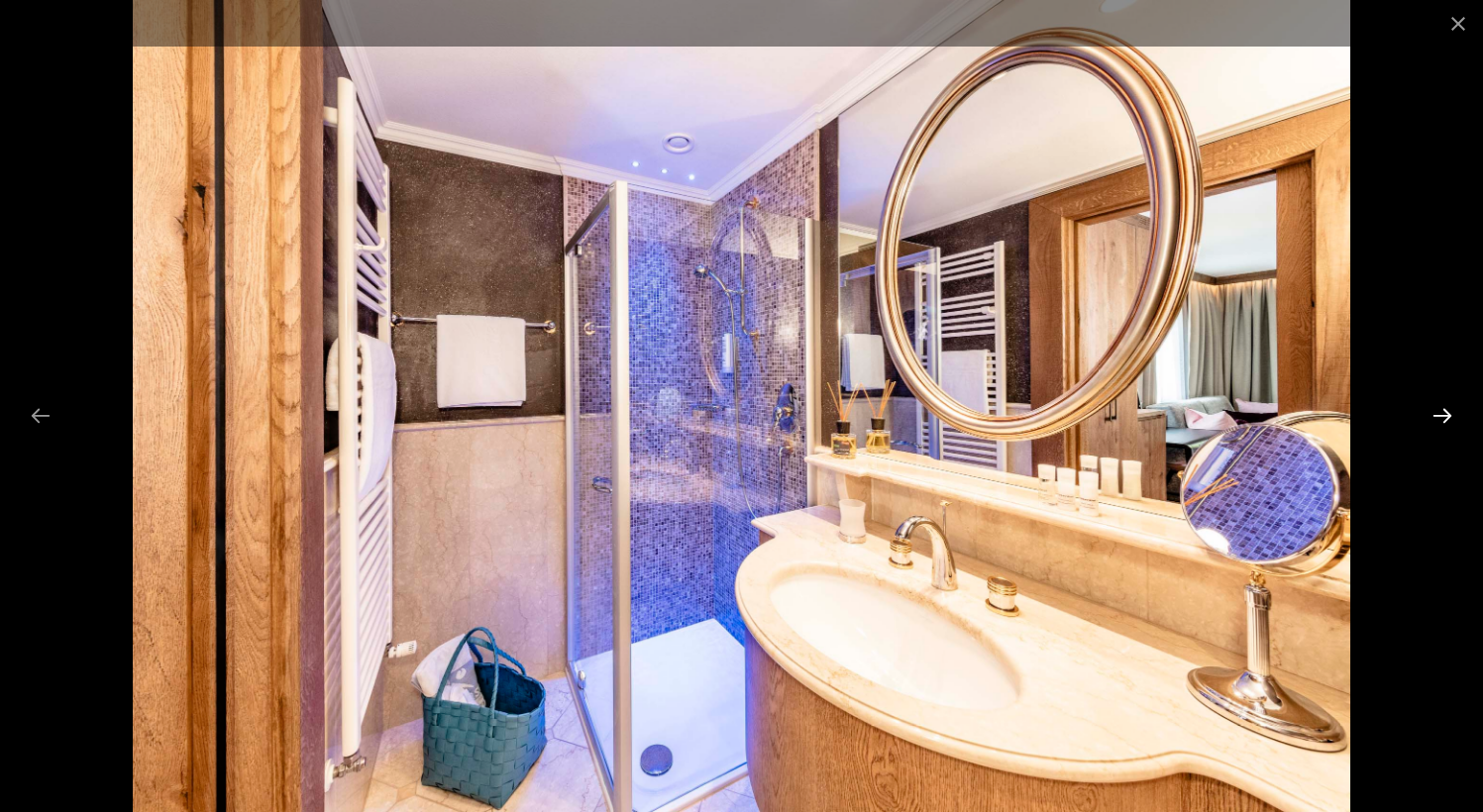
click at [1440, 410] on button "Next slide" at bounding box center [1442, 415] width 42 height 39
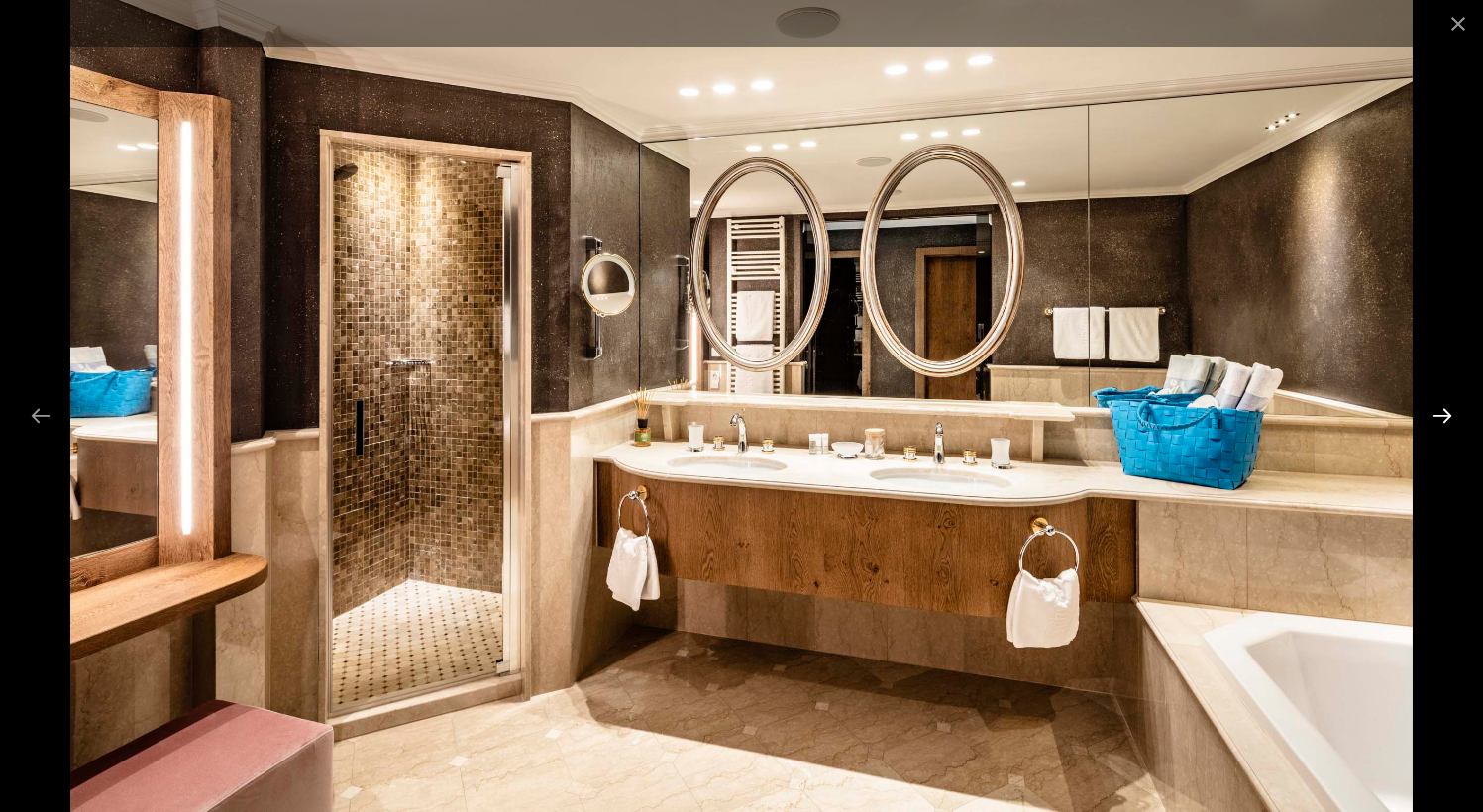
click at [1440, 410] on button "Next slide" at bounding box center [1442, 415] width 42 height 39
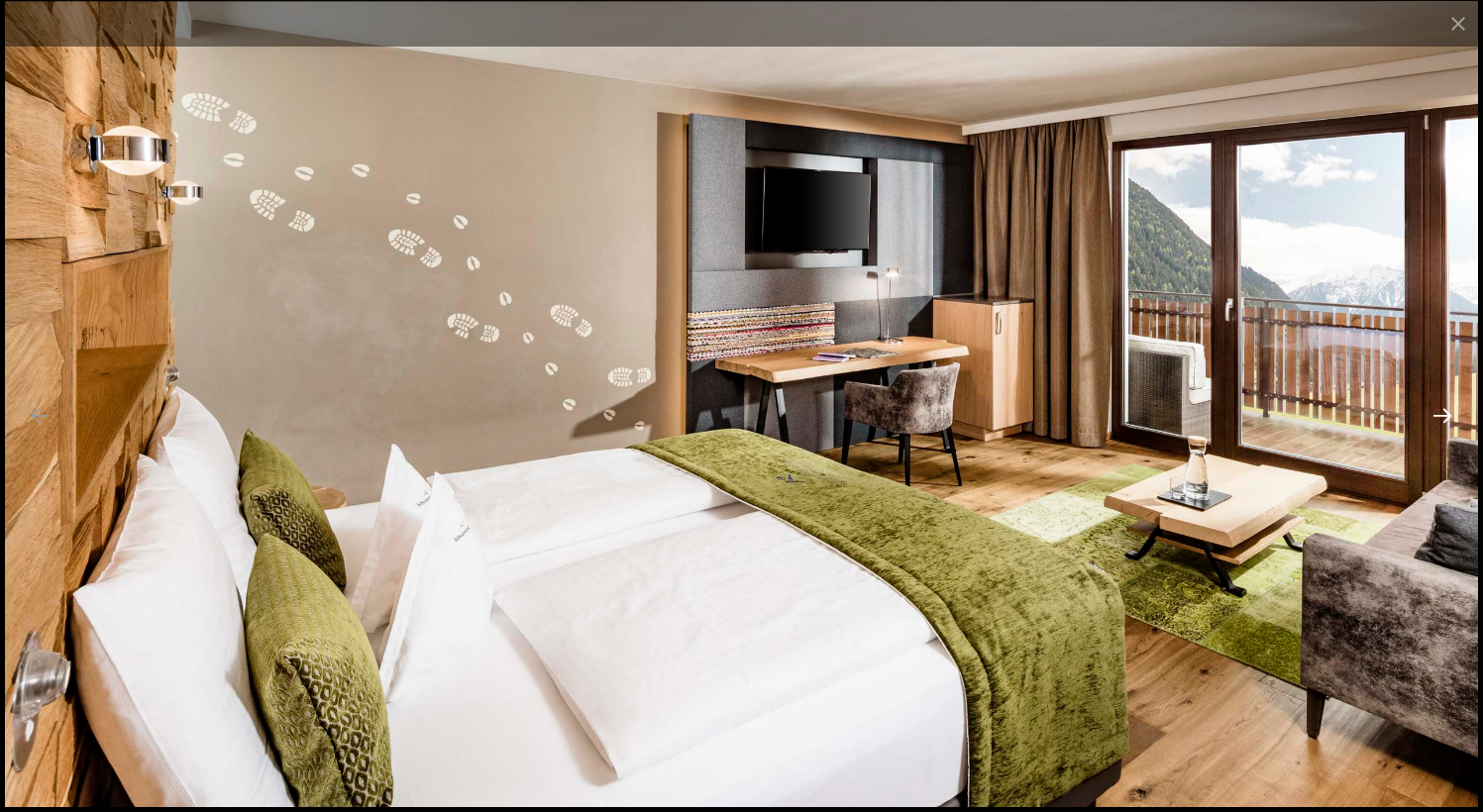
click at [1440, 410] on button "Next slide" at bounding box center [1442, 415] width 42 height 39
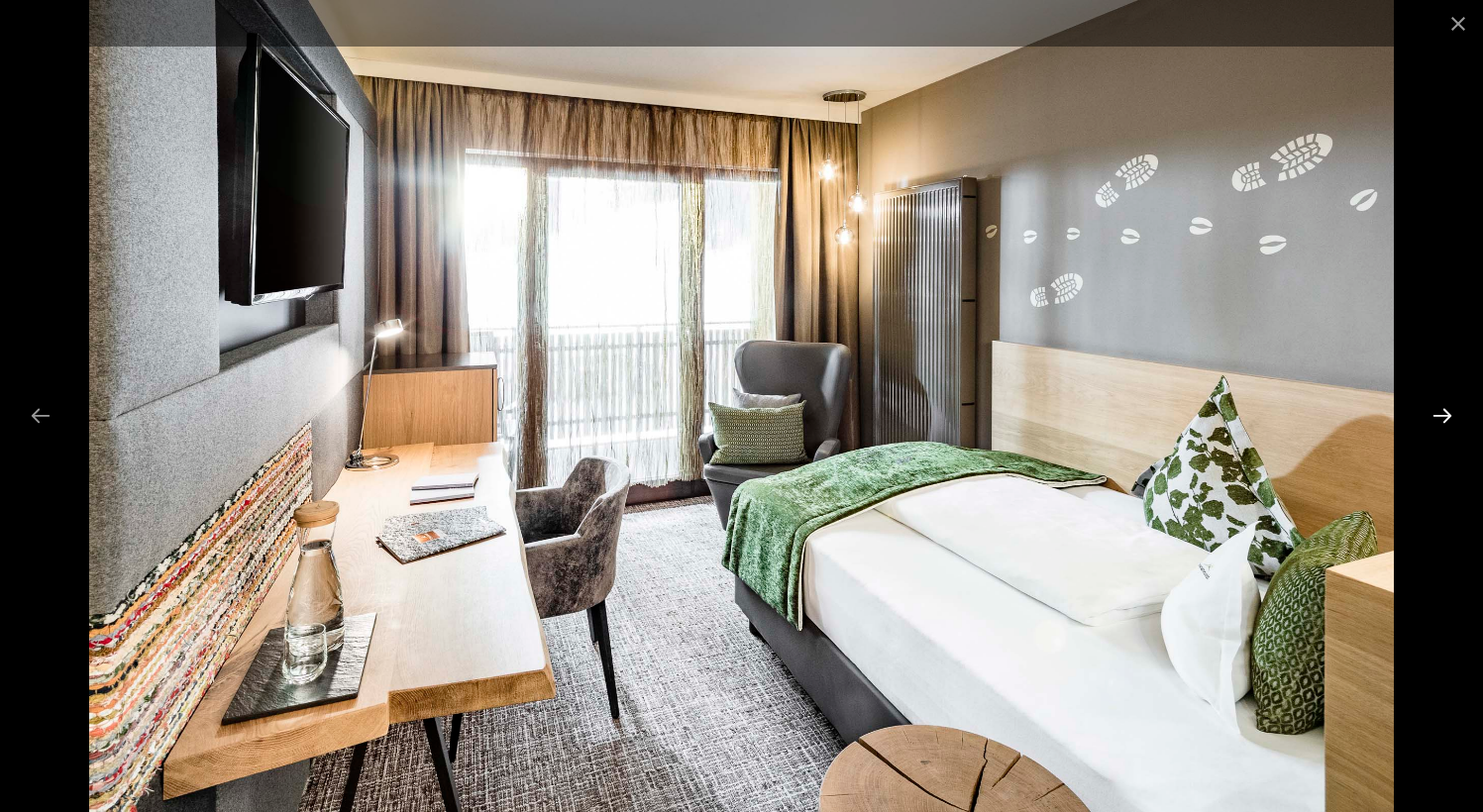
click at [1440, 410] on button "Next slide" at bounding box center [1442, 415] width 42 height 39
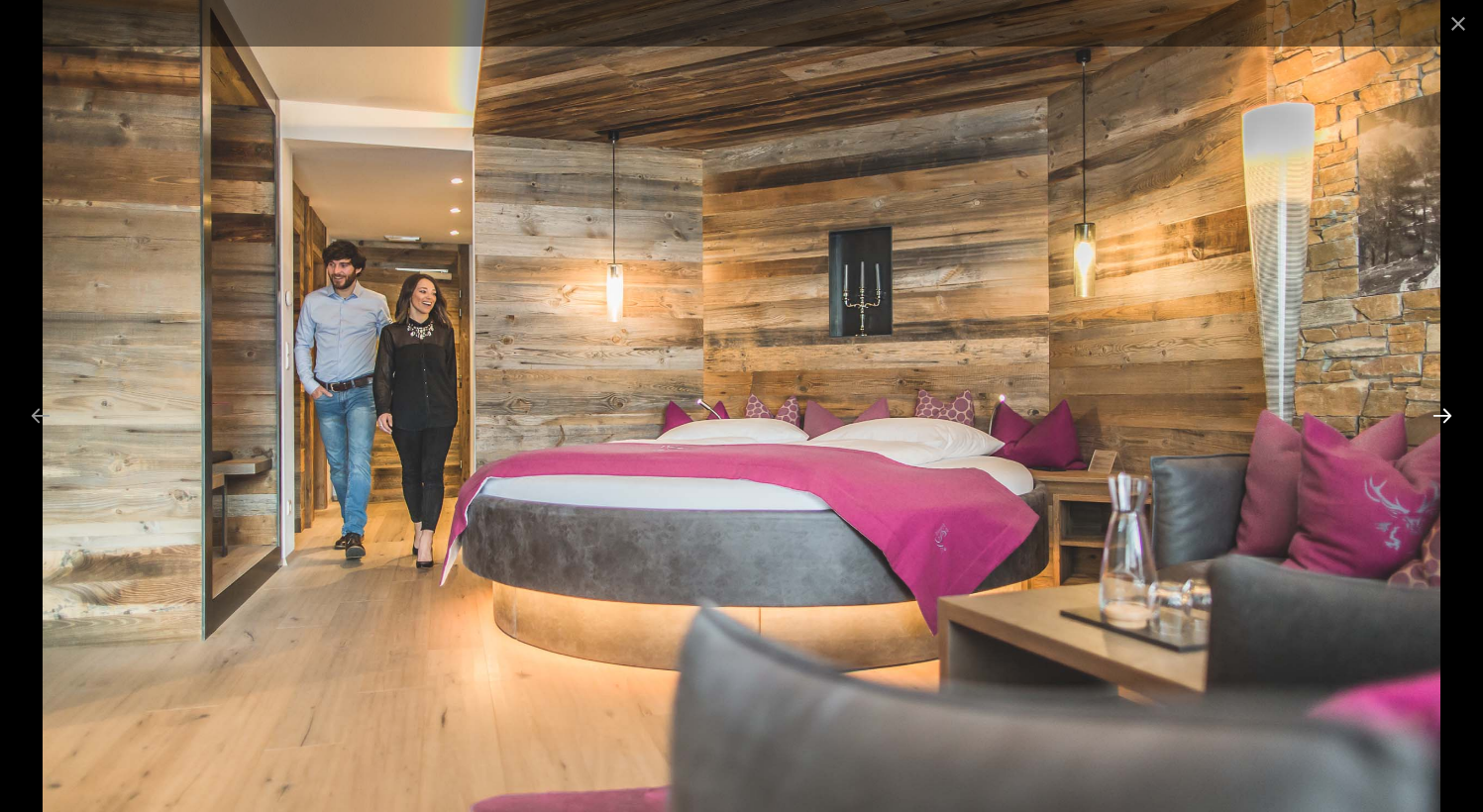
click at [1440, 410] on button "Next slide" at bounding box center [1442, 415] width 42 height 39
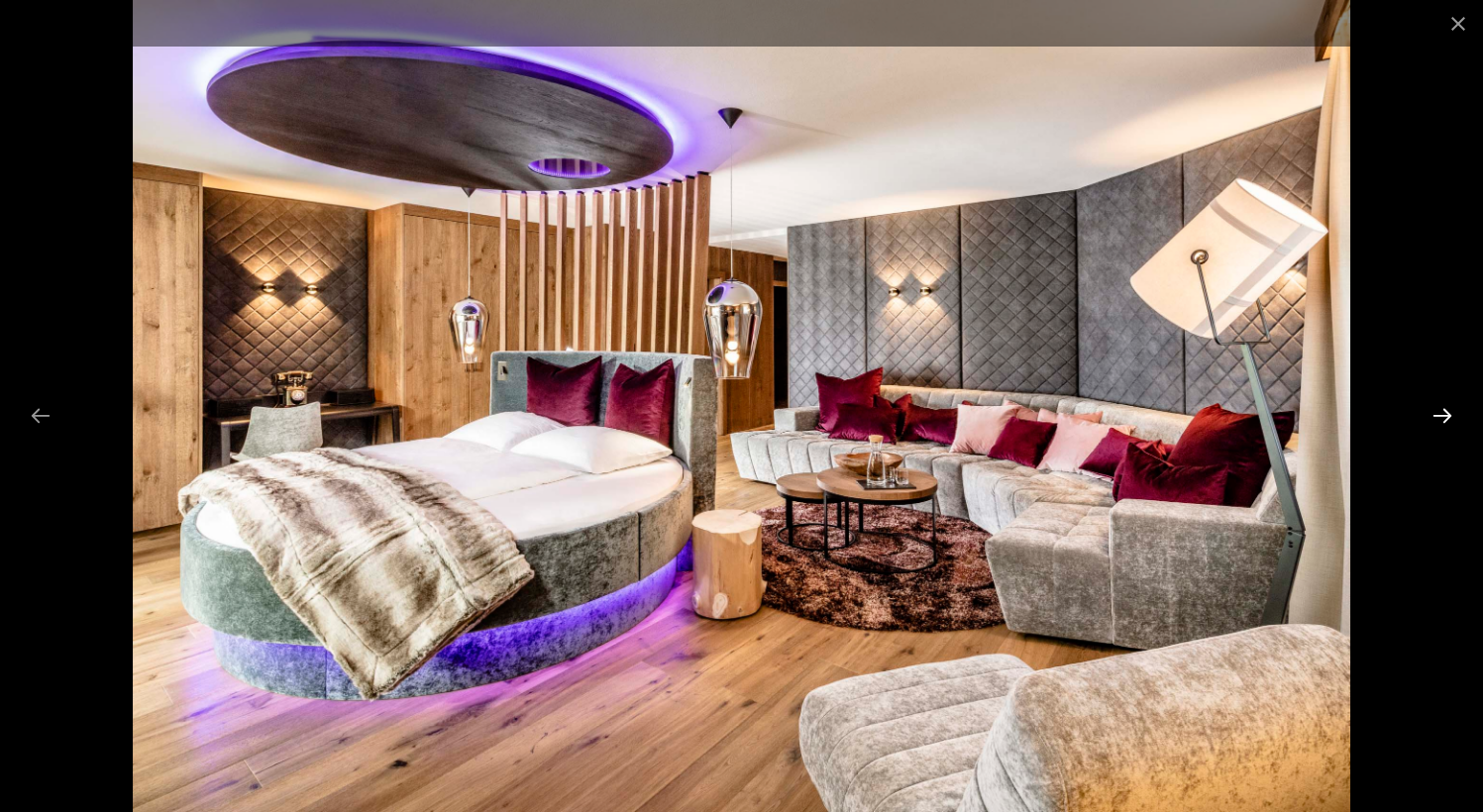
click at [1440, 410] on button "Next slide" at bounding box center [1442, 415] width 42 height 39
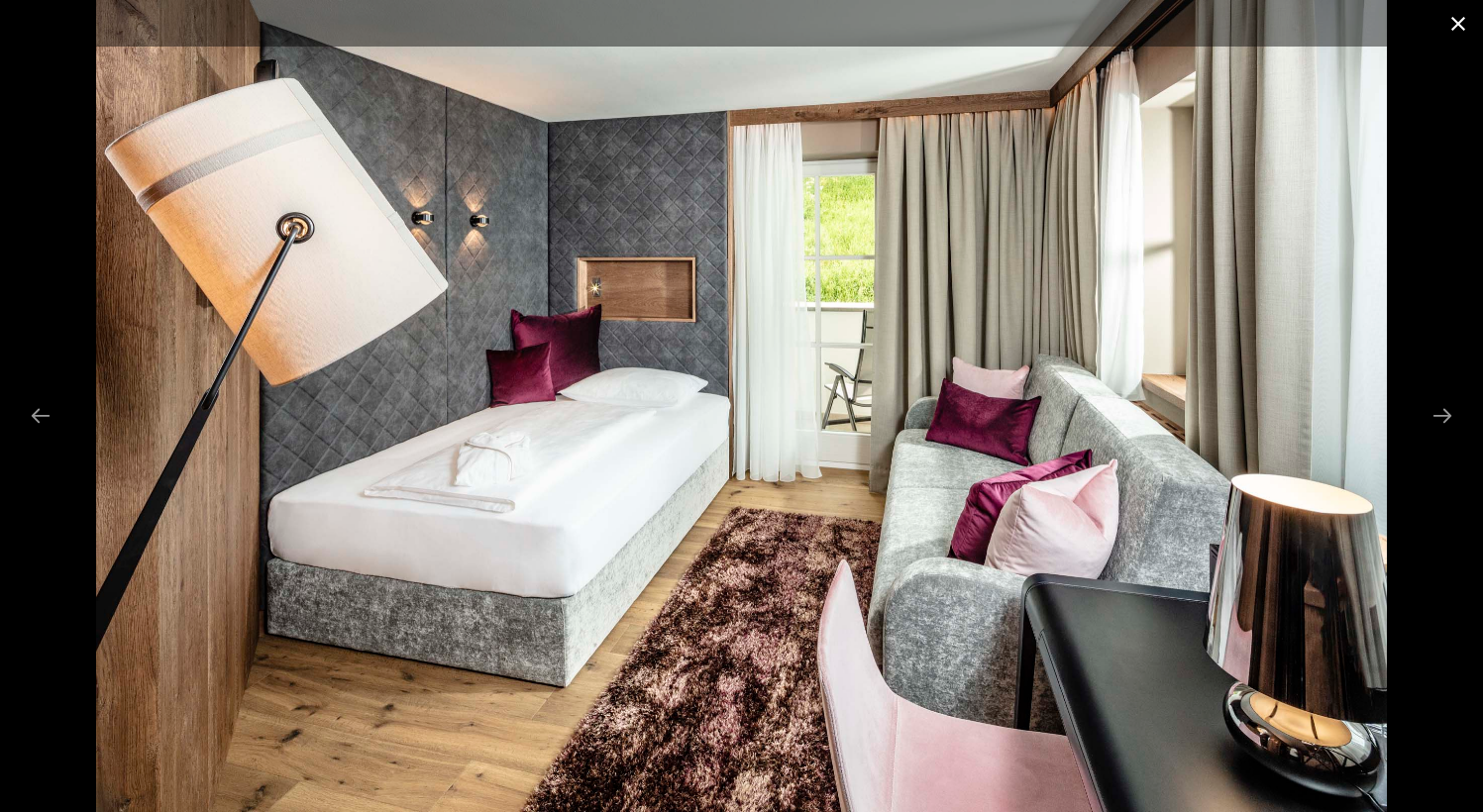
click at [1465, 33] on button "Close gallery" at bounding box center [1458, 23] width 50 height 47
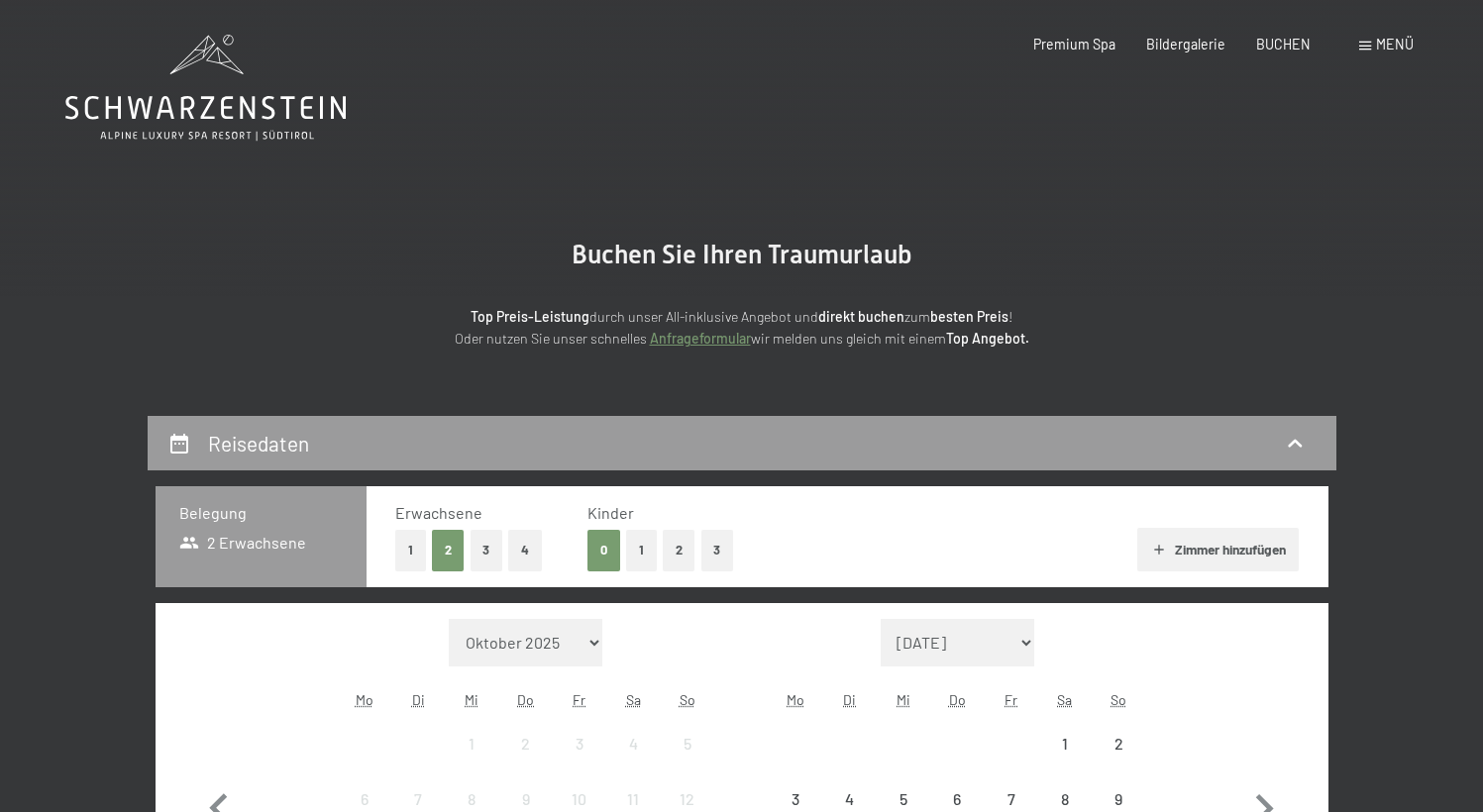
click at [251, 107] on icon at bounding box center [206, 88] width 280 height 106
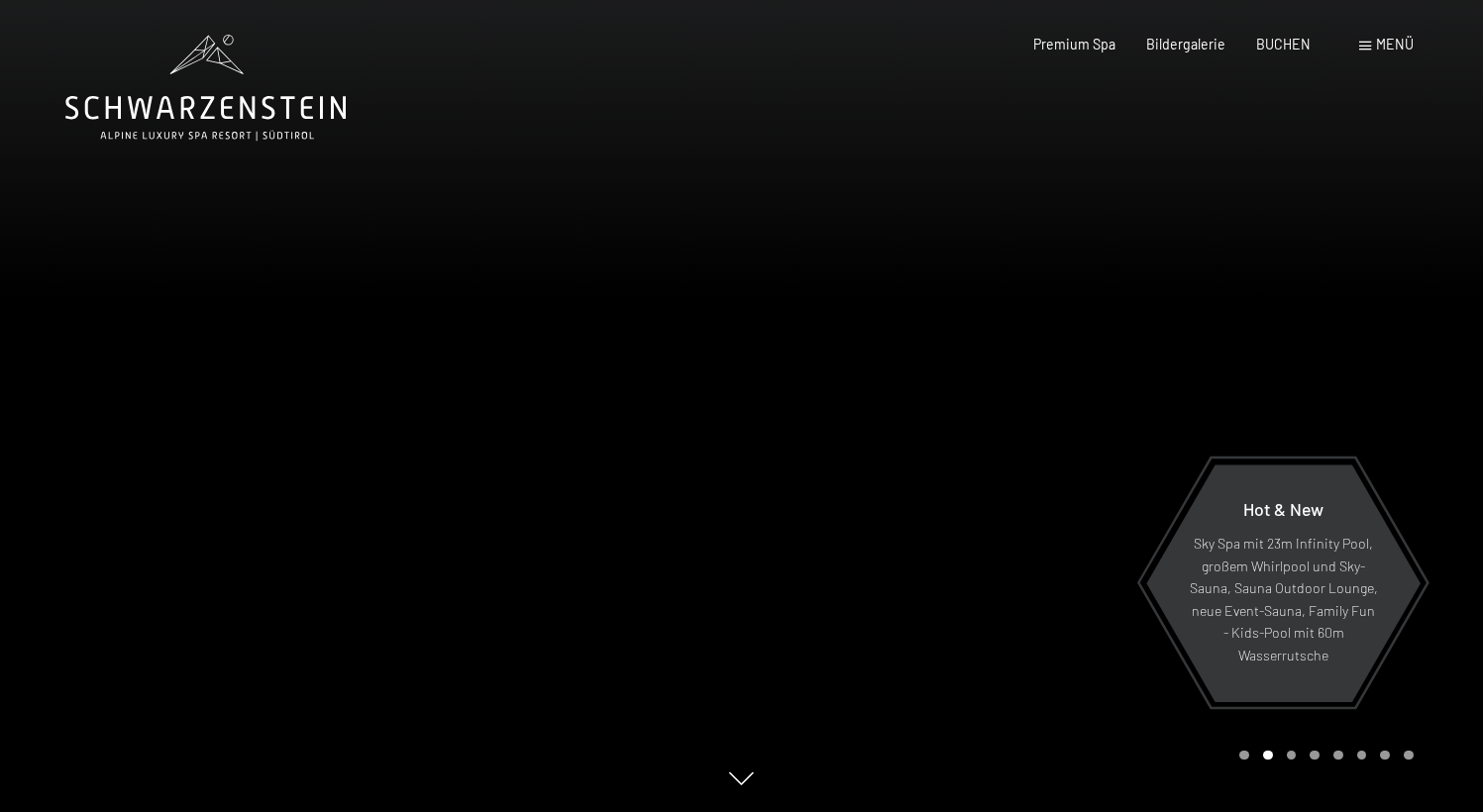
click at [1397, 47] on span "Menü" at bounding box center [1395, 44] width 38 height 17
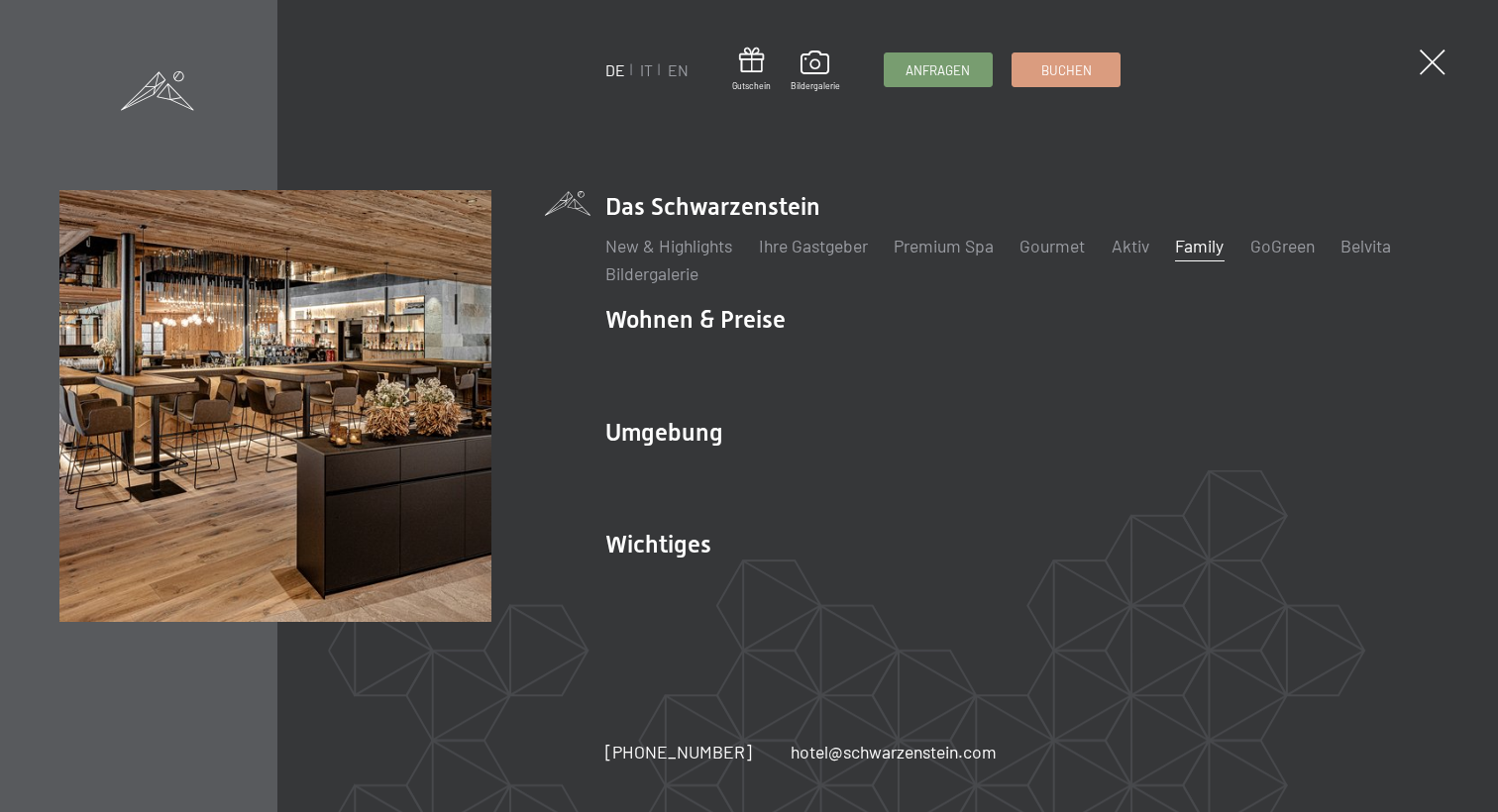
click at [1190, 240] on link "Family" at bounding box center [1199, 245] width 49 height 22
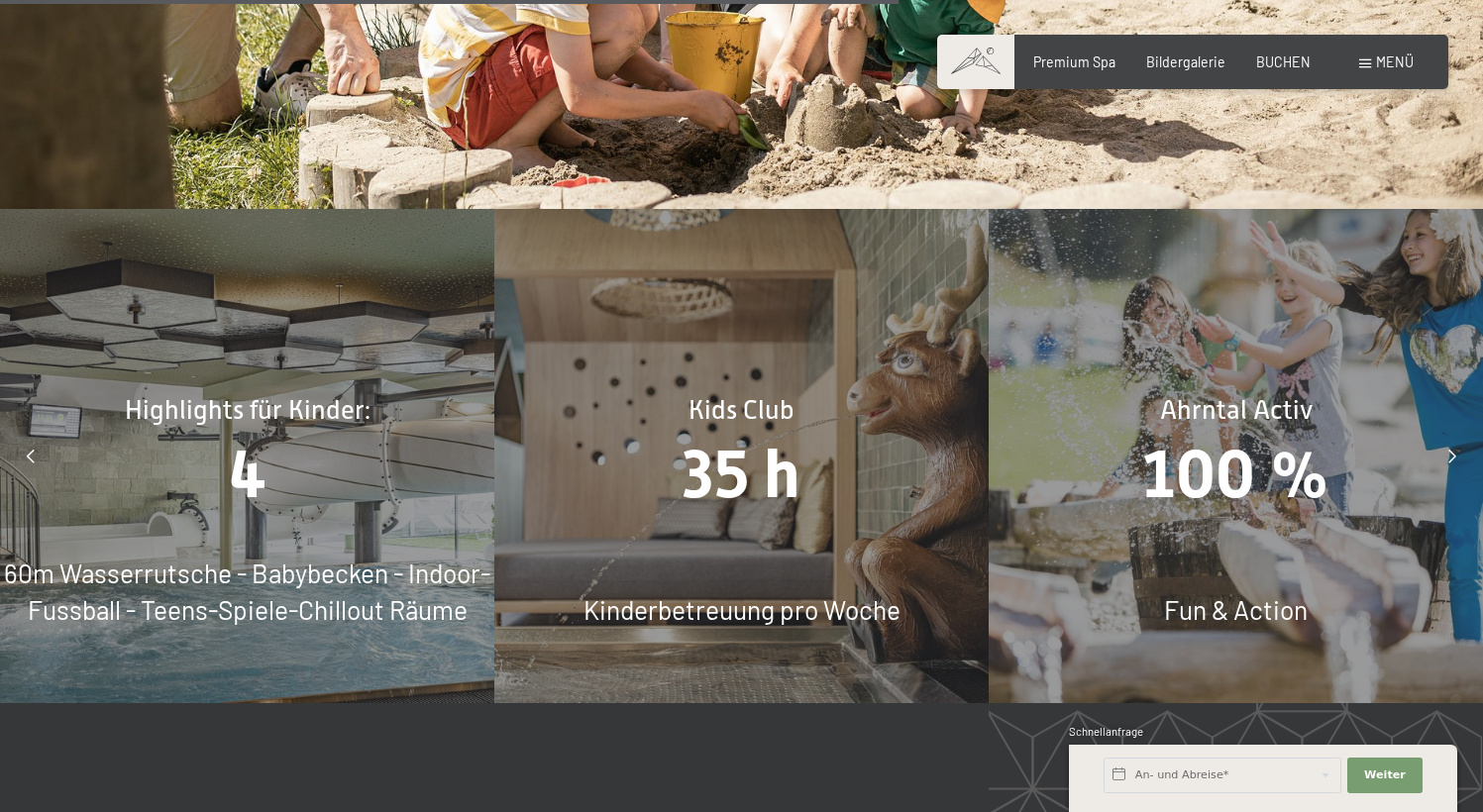
scroll to position [8182, 0]
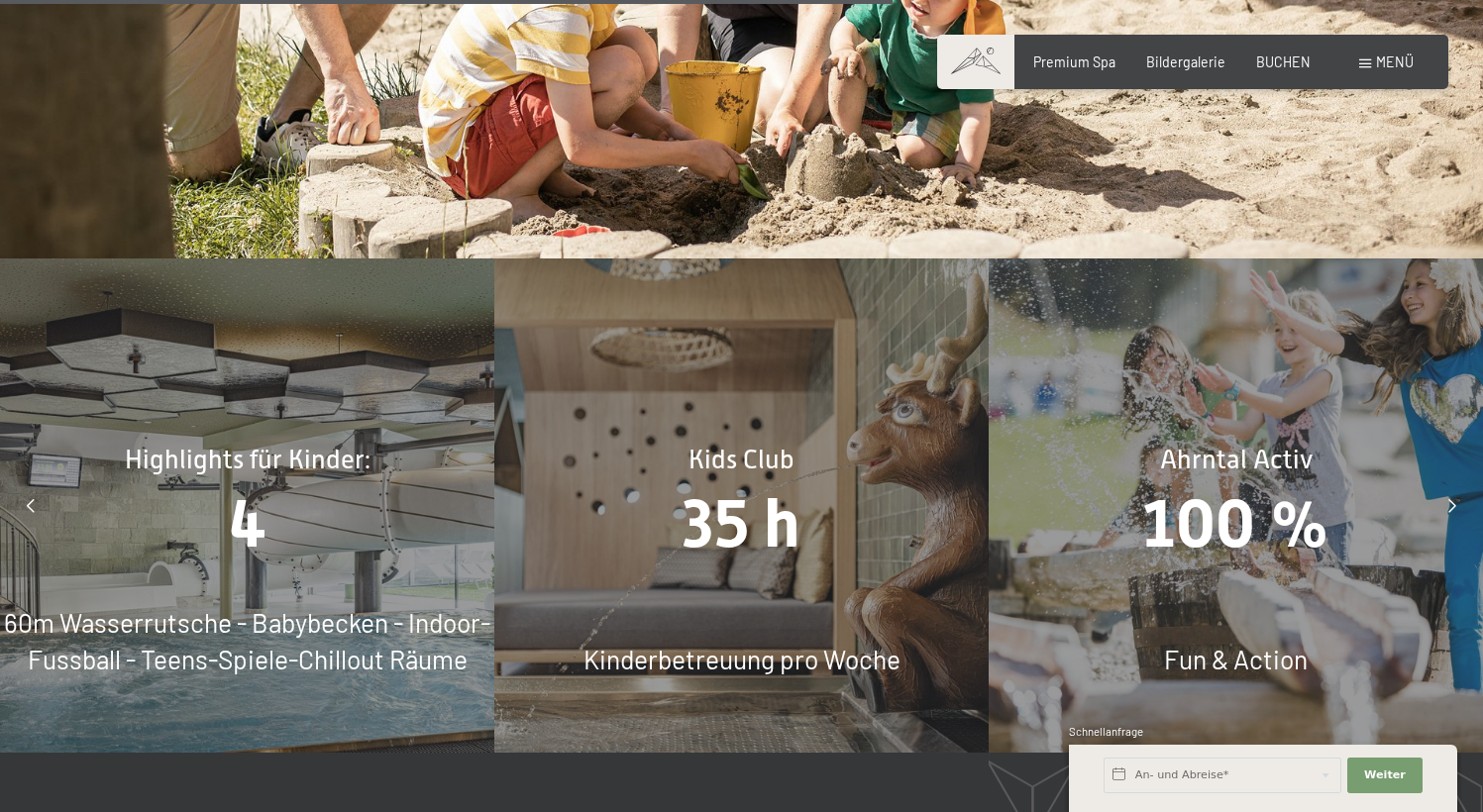
click at [742, 528] on div "Kids Club 35 h Kinderbetreuung pro Woche" at bounding box center [741, 505] width 494 height 494
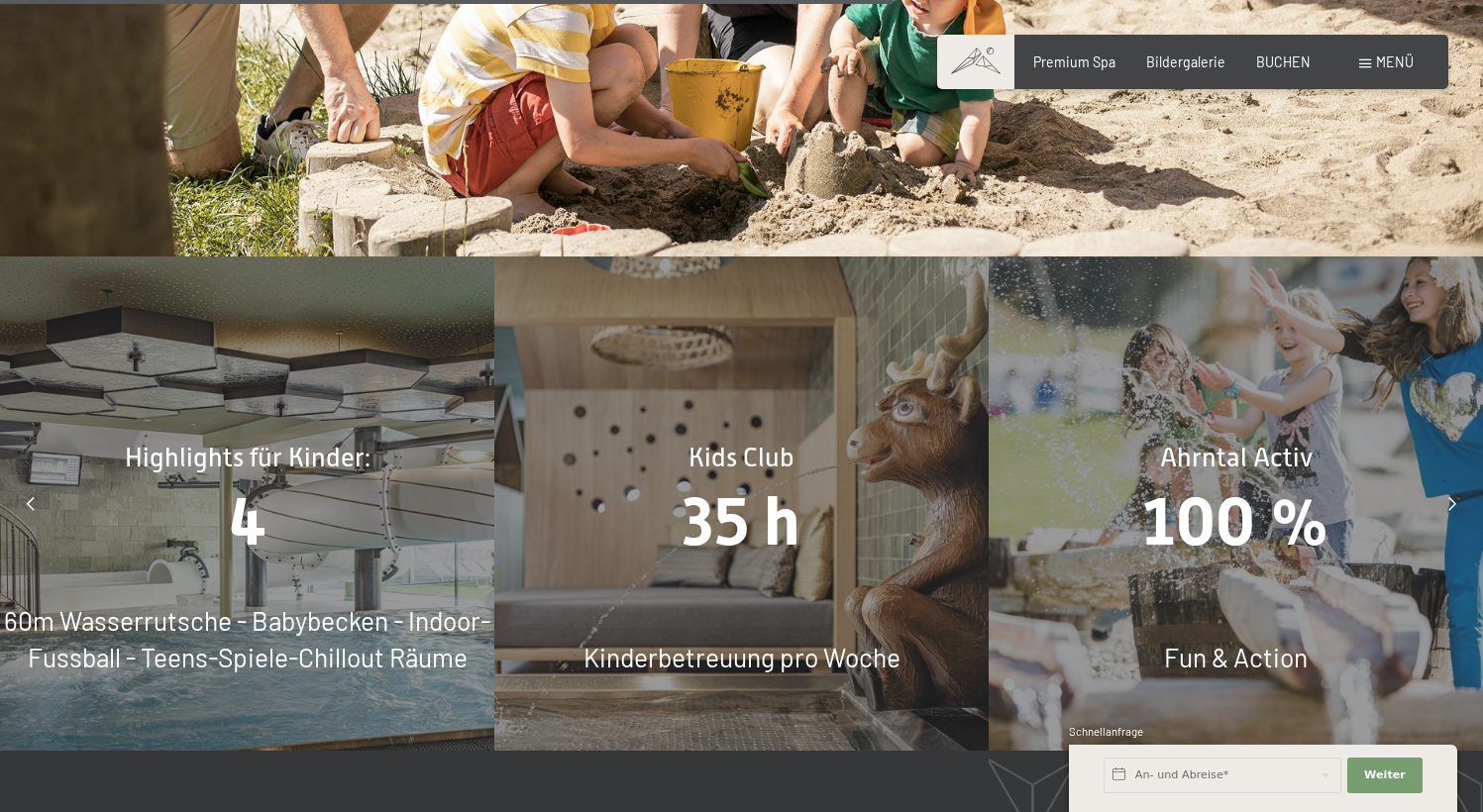
click at [313, 606] on span "60m Wasserrutsche - Babybecken - Indoor-Fussball - Teens-Spiele-Chillout Räume" at bounding box center [247, 639] width 486 height 68
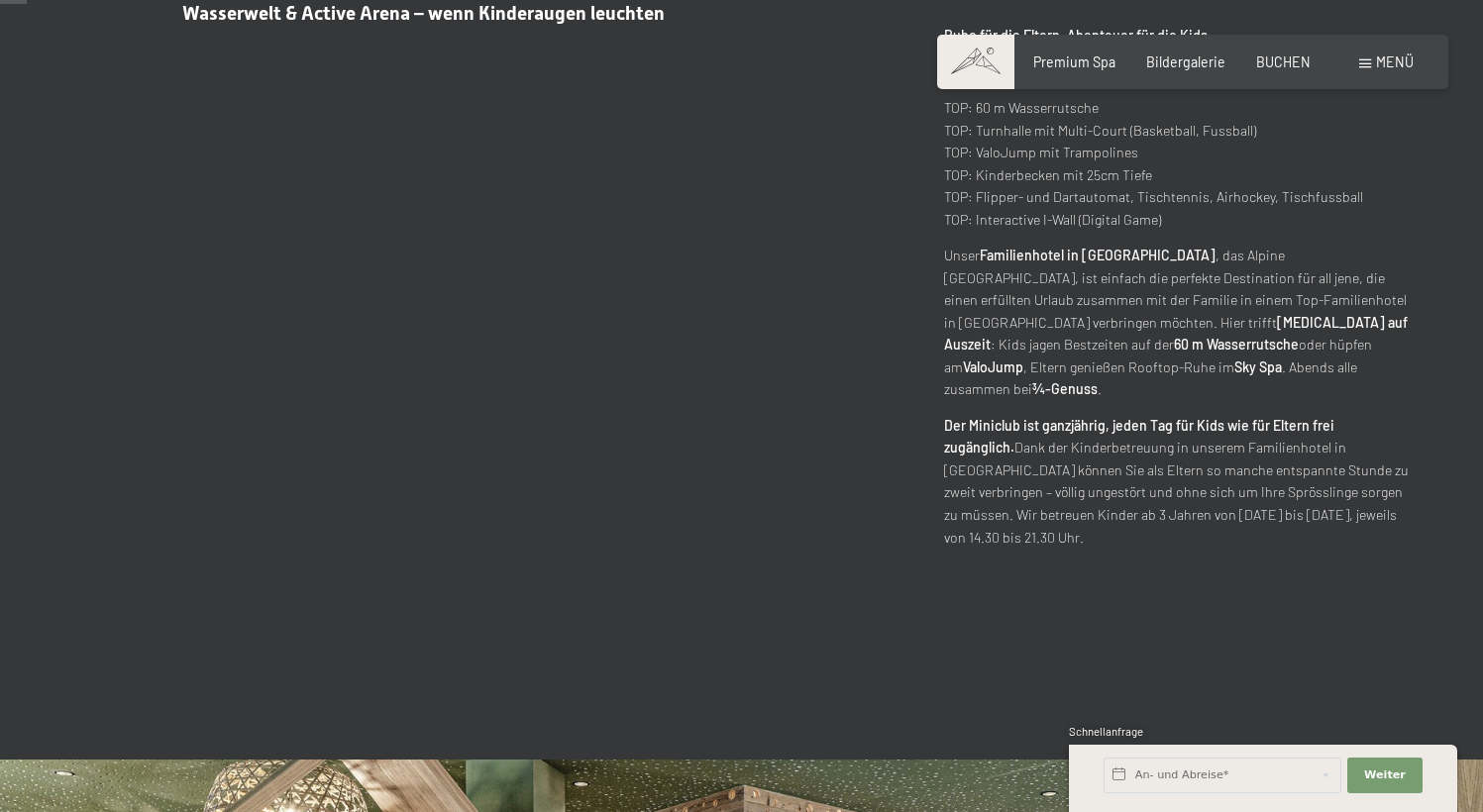
scroll to position [0, 0]
